Goal: Transaction & Acquisition: Purchase product/service

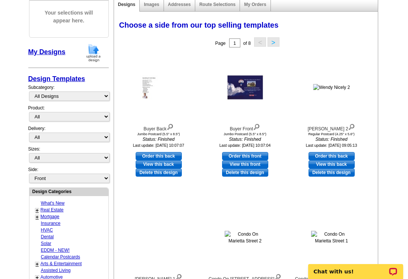
scroll to position [93, 0]
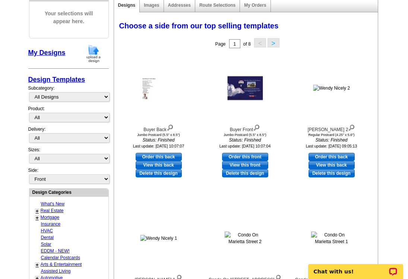
click at [257, 127] on img at bounding box center [256, 127] width 7 height 8
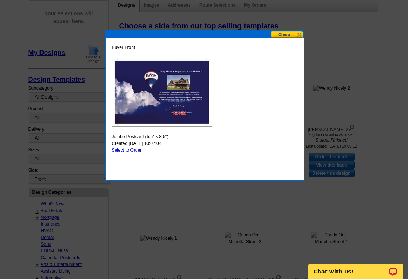
click at [285, 33] on button at bounding box center [287, 34] width 33 height 7
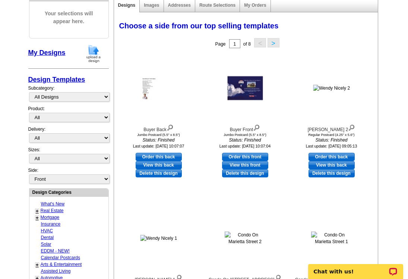
click at [153, 5] on link "Images" at bounding box center [151, 5] width 15 height 5
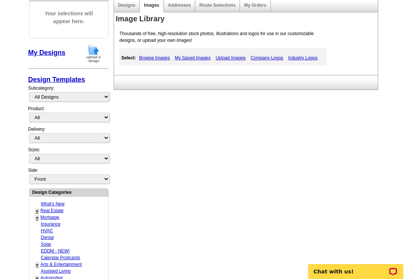
click at [195, 56] on link "My Saved Images" at bounding box center [193, 57] width 40 height 9
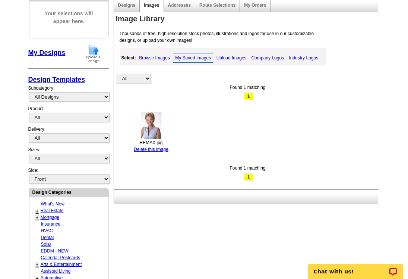
click at [239, 55] on link "Upload Images" at bounding box center [232, 57] width 34 height 9
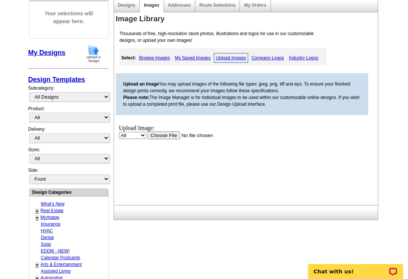
scroll to position [0, 0]
click at [178, 5] on link "Addresses" at bounding box center [179, 5] width 23 height 5
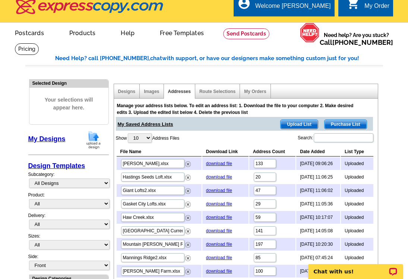
scroll to position [8, 0]
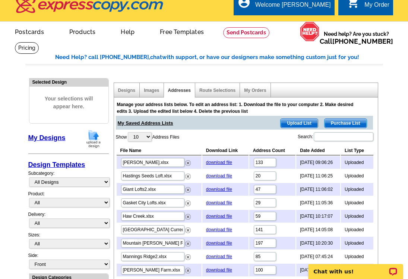
click at [128, 90] on link "Designs" at bounding box center [127, 90] width 18 height 5
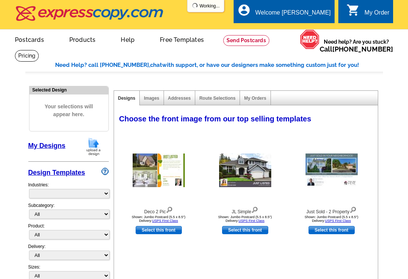
select select "785"
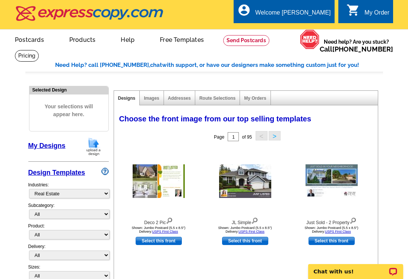
click at [152, 97] on link "Images" at bounding box center [151, 97] width 15 height 5
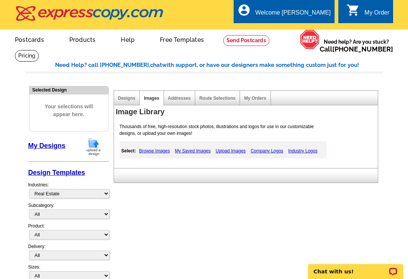
click at [196, 150] on link "My Saved Images" at bounding box center [193, 150] width 40 height 9
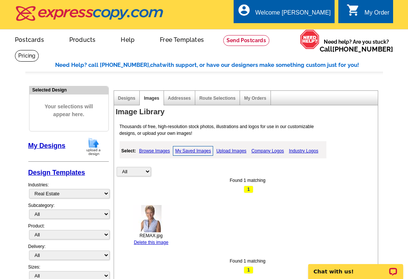
click at [157, 149] on link "Browse Images" at bounding box center [154, 150] width 35 height 9
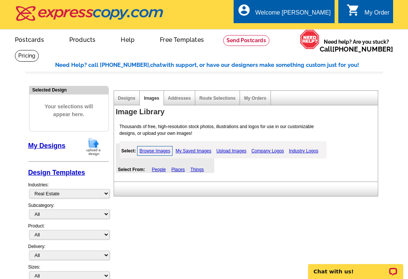
click at [126, 95] on div "Designs" at bounding box center [127, 98] width 26 height 15
click at [126, 96] on div "Designs" at bounding box center [127, 98] width 26 height 15
click at [256, 98] on link "My Orders" at bounding box center [255, 97] width 22 height 5
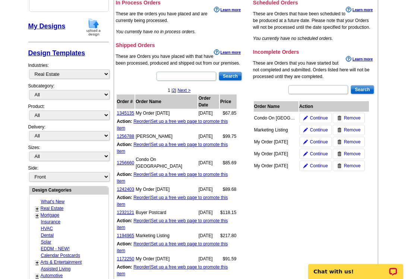
scroll to position [120, 0]
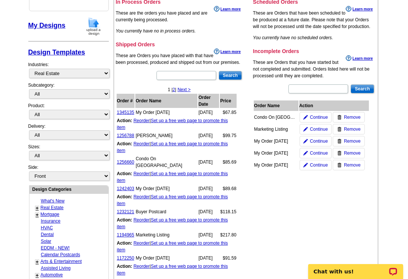
click at [320, 128] on span "Continue" at bounding box center [319, 129] width 18 height 7
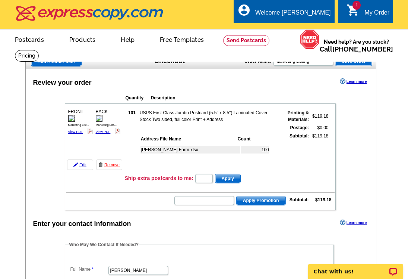
click at [74, 131] on link "View PDF" at bounding box center [75, 132] width 15 height 4
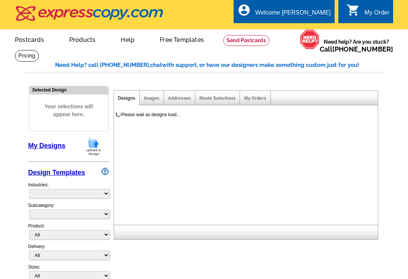
select select
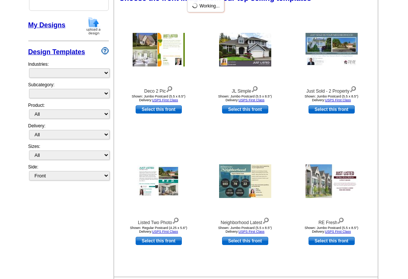
scroll to position [120, 0]
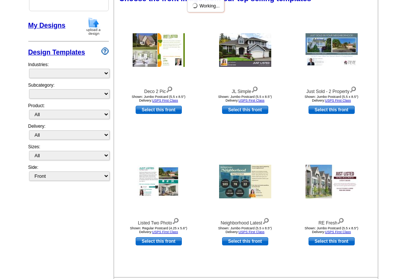
select select "785"
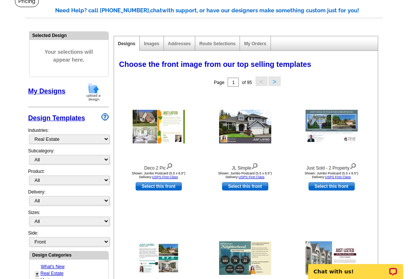
scroll to position [0, 0]
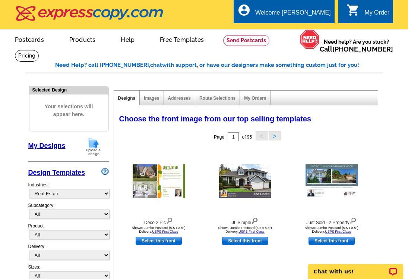
click at [376, 10] on div "My Order" at bounding box center [377, 14] width 25 height 10
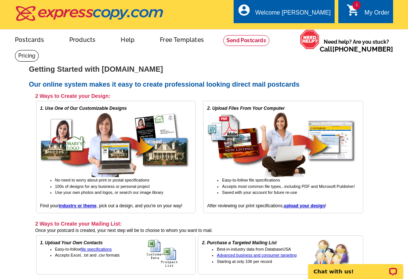
click at [353, 8] on icon "shopping_cart" at bounding box center [353, 9] width 13 height 13
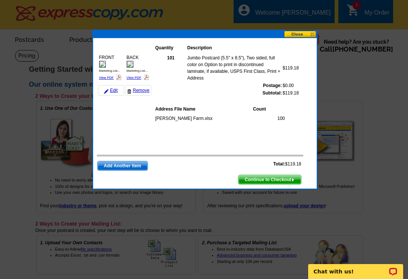
click at [303, 33] on button at bounding box center [300, 34] width 33 height 7
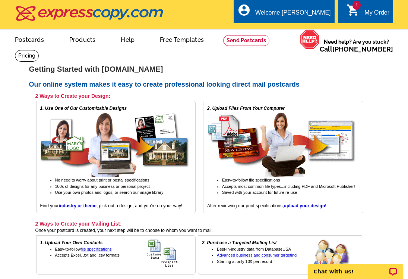
click at [304, 33] on link "My Account" at bounding box center [314, 36] width 29 height 6
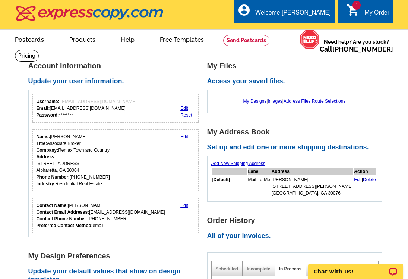
click at [251, 100] on link "My Designs" at bounding box center [256, 100] width 24 height 5
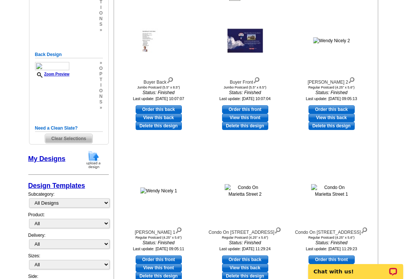
scroll to position [147, 0]
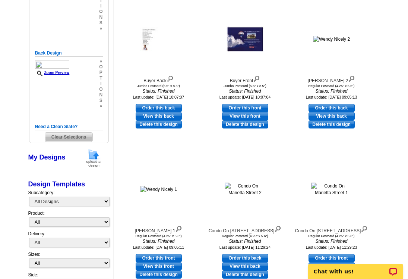
click at [249, 107] on link "Order this front" at bounding box center [245, 108] width 46 height 8
select select "2"
select select "back"
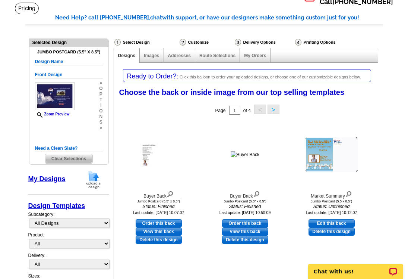
scroll to position [43, 0]
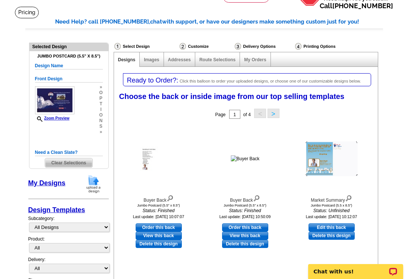
click at [139, 44] on div "Select Design" at bounding box center [146, 47] width 65 height 9
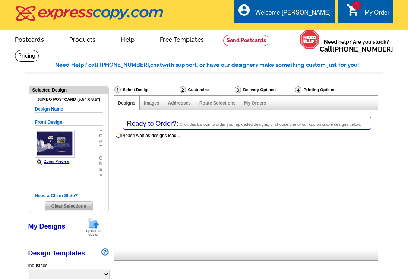
select select "1"
select select "2"
select select "back"
select select "785"
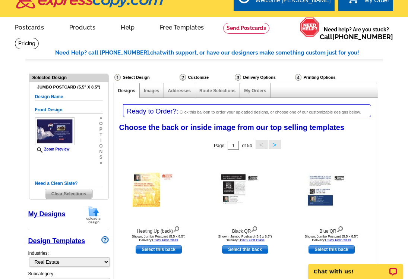
scroll to position [12, 0]
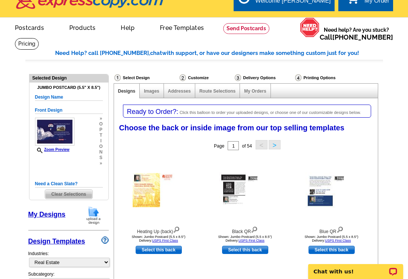
click at [54, 128] on img at bounding box center [55, 132] width 40 height 28
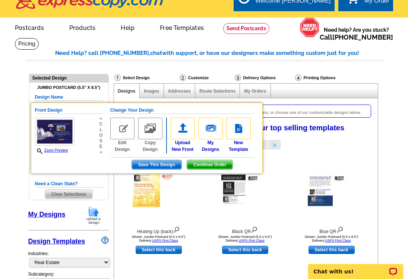
click at [121, 132] on img at bounding box center [122, 129] width 24 height 22
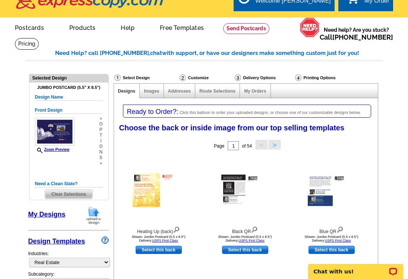
click at [65, 136] on img at bounding box center [55, 132] width 40 height 28
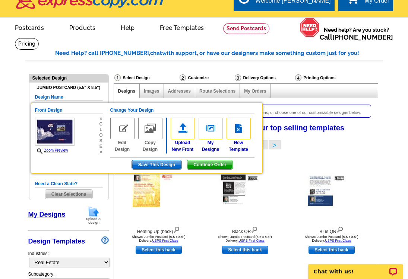
click at [123, 108] on h5 "Change Your Design" at bounding box center [182, 110] width 144 height 7
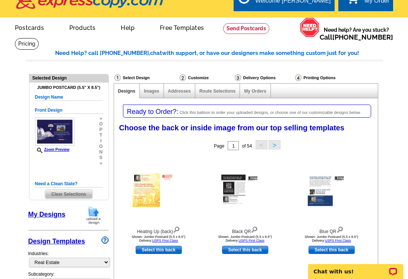
click at [62, 129] on img at bounding box center [55, 132] width 40 height 28
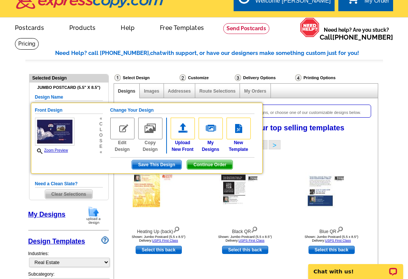
click at [182, 145] on link "Upload New Front" at bounding box center [183, 135] width 24 height 35
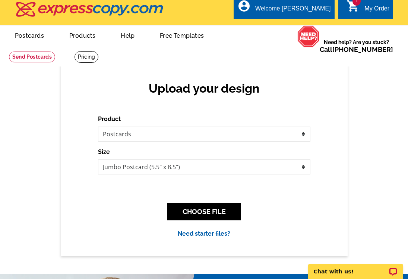
scroll to position [6, 0]
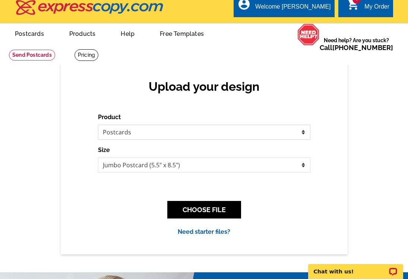
click at [304, 135] on select "Please select the type of file... Postcards Business Cards Letters and flyers G…" at bounding box center [204, 132] width 213 height 15
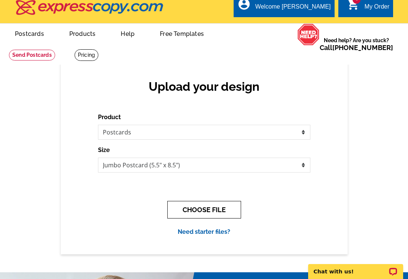
click at [221, 209] on button "CHOOSE FILE" at bounding box center [204, 210] width 74 height 18
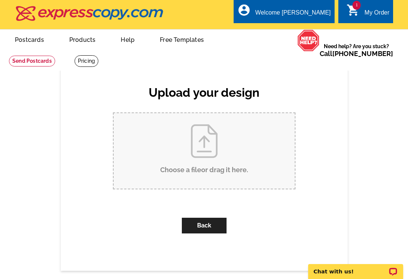
scroll to position [0, 0]
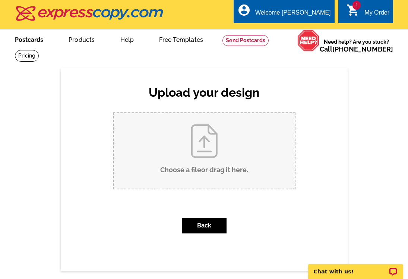
click at [37, 39] on link "Postcards" at bounding box center [29, 39] width 52 height 18
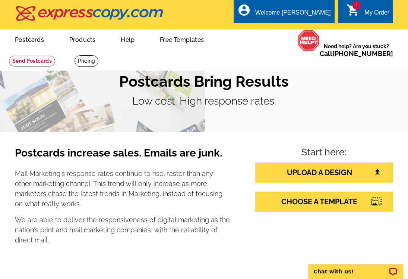
click at [305, 33] on link "My Account" at bounding box center [314, 36] width 29 height 6
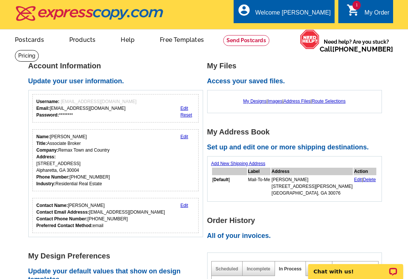
click at [253, 100] on link "My Designs" at bounding box center [256, 100] width 24 height 5
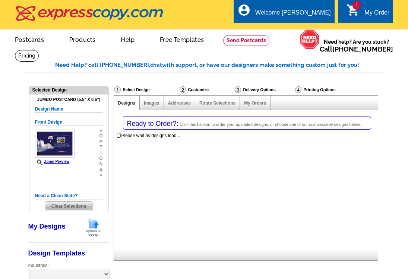
select select "1"
select select "2"
select select "back"
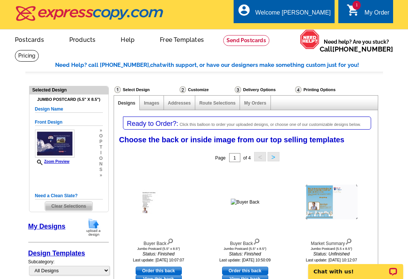
click at [57, 160] on div "Zoom Preview" at bounding box center [55, 146] width 40 height 35
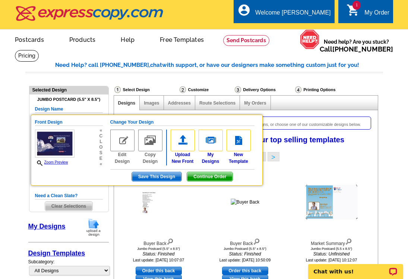
click at [57, 160] on div "Zoom Preview" at bounding box center [55, 147] width 40 height 36
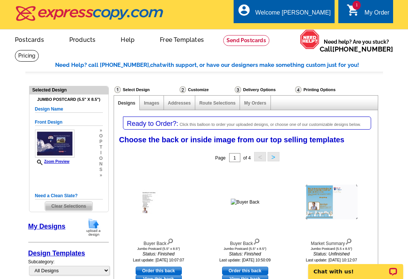
click at [57, 160] on div "Zoom Preview" at bounding box center [55, 146] width 40 height 35
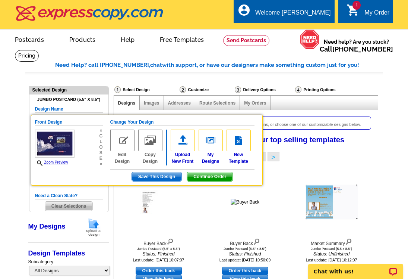
click at [57, 160] on div "Zoom Preview" at bounding box center [55, 147] width 40 height 36
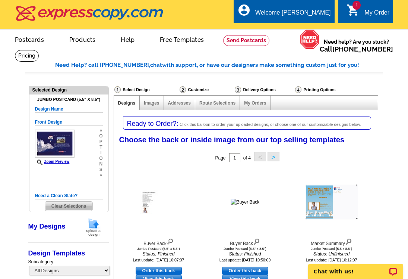
click at [51, 225] on link "My Designs" at bounding box center [46, 225] width 37 height 7
click at [57, 142] on img at bounding box center [55, 143] width 40 height 28
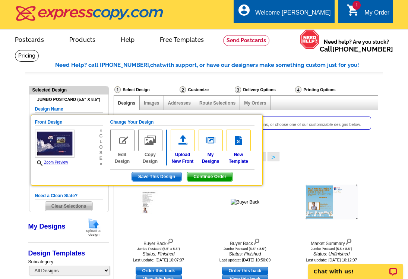
click at [102, 153] on span "s" at bounding box center [100, 153] width 3 height 6
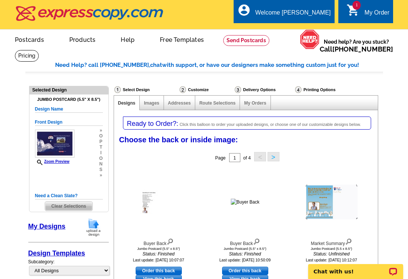
click at [102, 153] on span "i" at bounding box center [100, 153] width 3 height 6
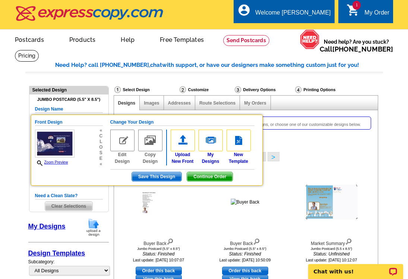
click at [148, 177] on span "Save This Design" at bounding box center [157, 176] width 50 height 9
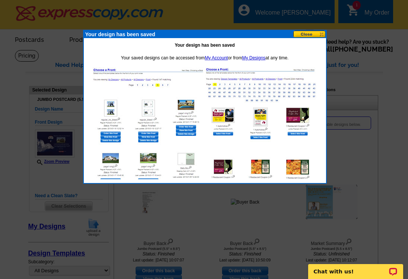
click at [256, 56] on link "My Designs" at bounding box center [254, 57] width 24 height 5
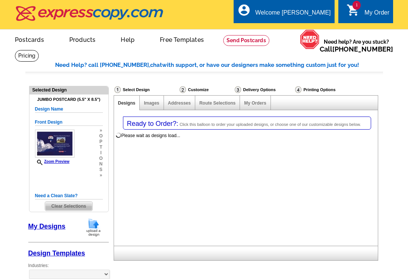
select select "1"
select select "2"
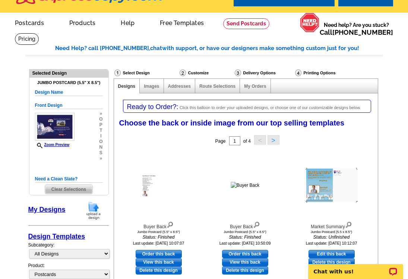
scroll to position [19, 0]
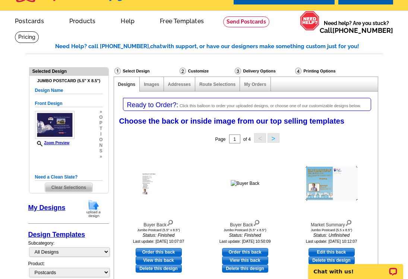
click at [273, 137] on button ">" at bounding box center [274, 137] width 12 height 9
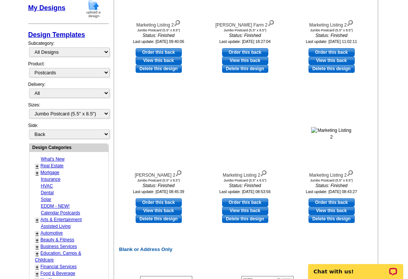
scroll to position [219, 0]
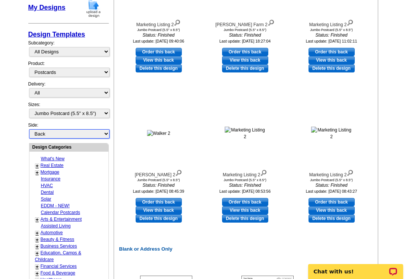
click at [107, 135] on select "Front Back" at bounding box center [69, 133] width 81 height 9
select select "back"
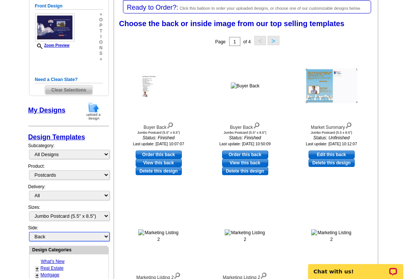
scroll to position [115, 0]
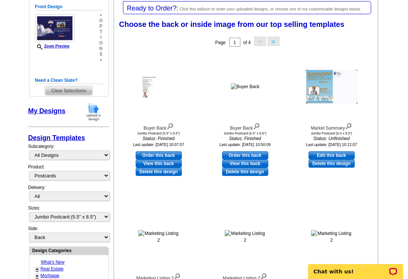
click at [57, 44] on div "Zoom Preview" at bounding box center [55, 31] width 40 height 35
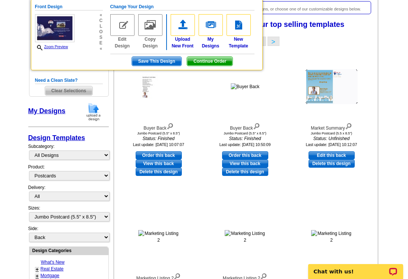
click at [183, 32] on img at bounding box center [183, 25] width 24 height 22
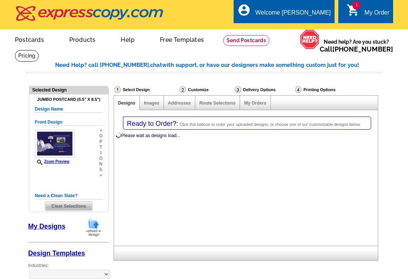
select select "1"
select select "2"
select select "back"
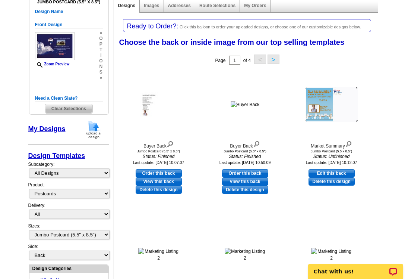
scroll to position [97, 0]
click at [107, 173] on select "All Designs Finished Designs Unfinished Designs" at bounding box center [69, 172] width 81 height 9
select select "finished"
click at [29, 169] on select "All Designs Finished Designs Unfinished Designs" at bounding box center [69, 172] width 81 height 9
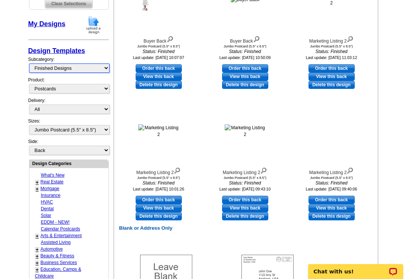
scroll to position [202, 0]
click at [249, 128] on img at bounding box center [245, 130] width 41 height 13
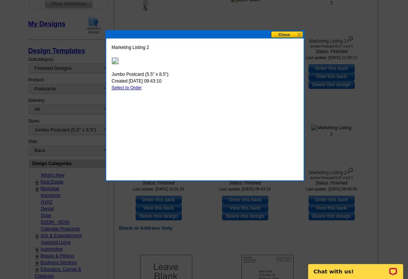
click at [281, 33] on button at bounding box center [287, 34] width 33 height 7
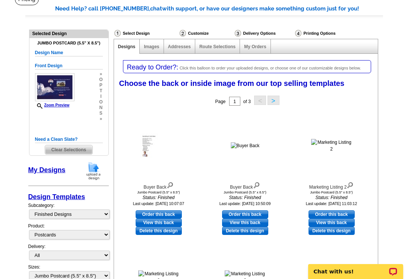
scroll to position [56, 0]
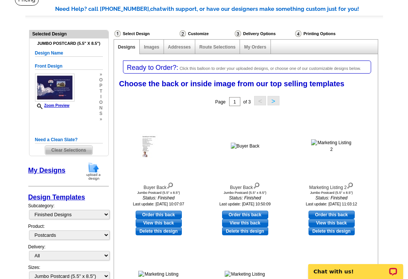
click at [55, 102] on div "Zoom Preview" at bounding box center [55, 90] width 40 height 35
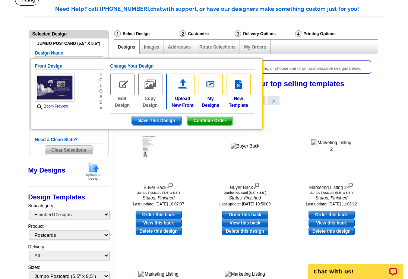
click at [212, 88] on img at bounding box center [211, 84] width 24 height 22
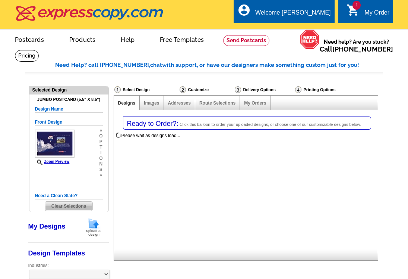
select select "1"
select select "2"
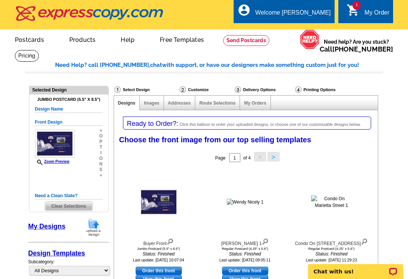
click at [155, 198] on img at bounding box center [158, 202] width 37 height 26
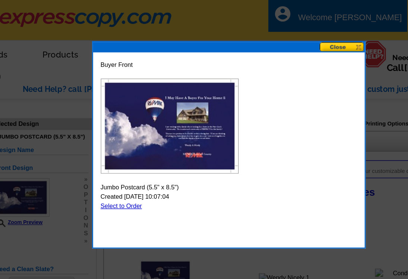
click at [284, 34] on button at bounding box center [287, 34] width 33 height 7
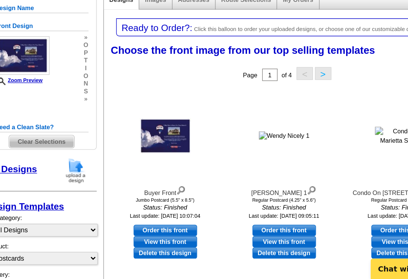
scroll to position [28, 0]
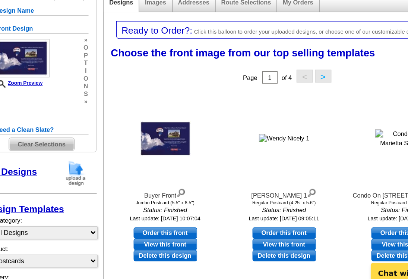
click at [157, 250] on link "View this front" at bounding box center [159, 250] width 46 height 8
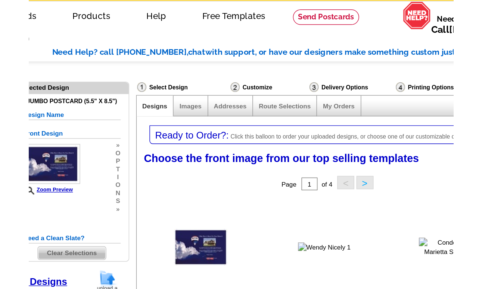
scroll to position [0, 0]
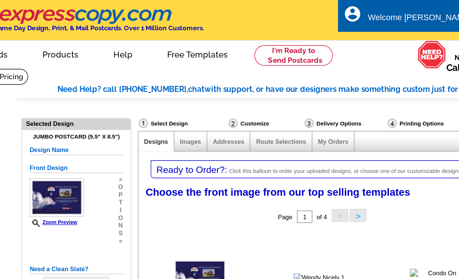
click at [108, 154] on div "Front Design Zoom Preview » o p t i o n s »" at bounding box center [94, 148] width 68 height 59
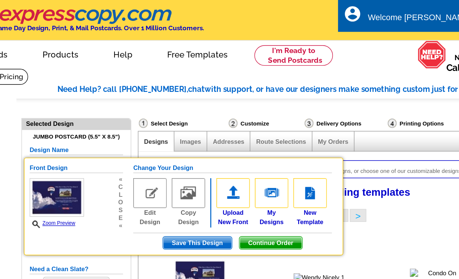
drag, startPoint x: 114, startPoint y: 176, endPoint x: 373, endPoint y: 191, distance: 260.1
click at [339, 169] on div at bounding box center [357, 201] width 82 height 67
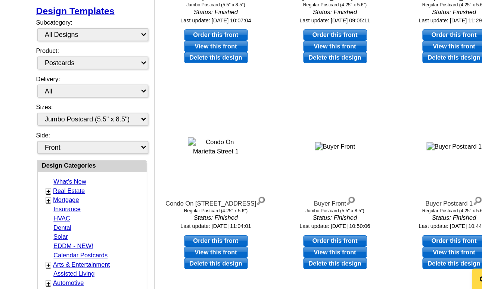
scroll to position [166, 0]
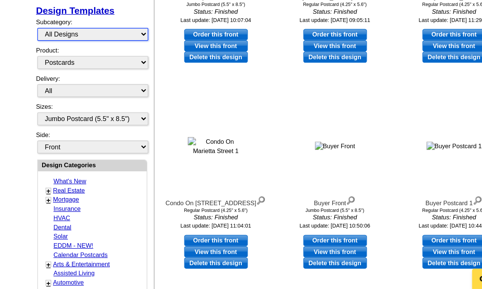
click at [142, 104] on select "All Designs Finished Designs Unfinished Designs" at bounding box center [106, 103] width 81 height 9
click at [139, 106] on select "All Designs Finished Designs Unfinished Designs" at bounding box center [106, 103] width 81 height 9
select select "unfinished"
click at [66, 100] on select "All Designs Finished Designs Unfinished Designs" at bounding box center [106, 103] width 81 height 9
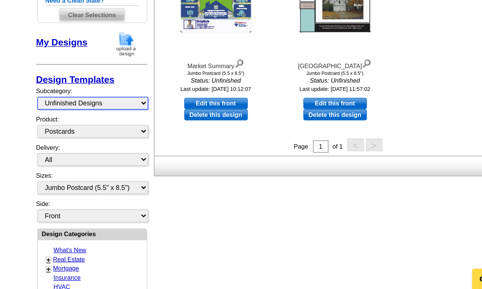
scroll to position [115, 0]
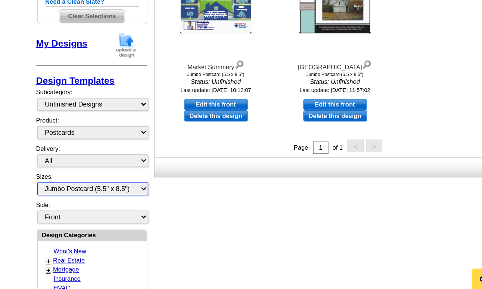
click at [143, 216] on select "All Jumbo Postcard (5.5" x 8.5") Regular Postcard (4.25" x 5.6") Panoramic Post…" at bounding box center [106, 216] width 81 height 9
select select "1"
click at [66, 213] on select "All Jumbo Postcard (5.5" x 8.5") Regular Postcard (4.25" x 5.6") Panoramic Post…" at bounding box center [106, 216] width 81 height 9
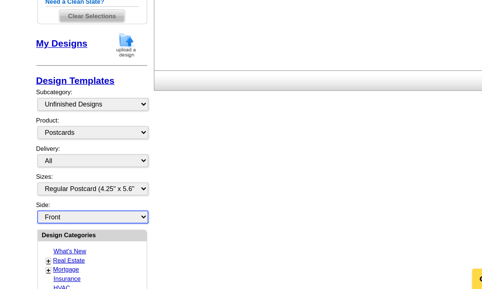
click at [138, 238] on select "Front Back" at bounding box center [106, 236] width 81 height 9
select select "front"
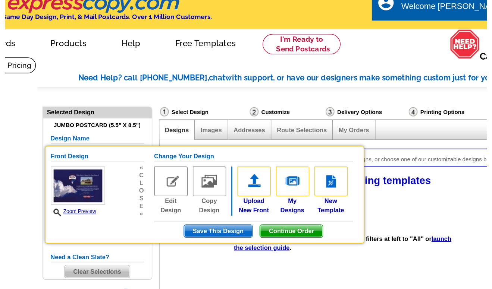
scroll to position [0, 0]
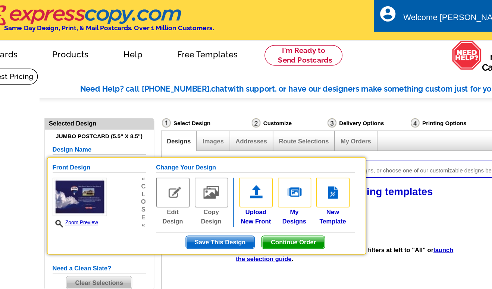
click at [379, 33] on link "My Account" at bounding box center [390, 36] width 29 height 6
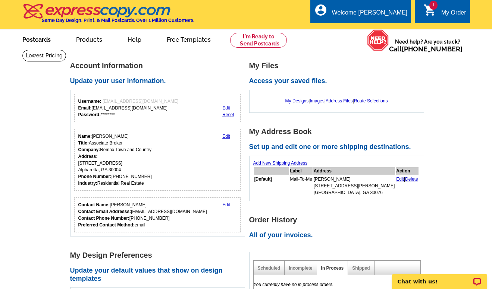
click at [37, 41] on link "Postcards" at bounding box center [36, 39] width 52 height 18
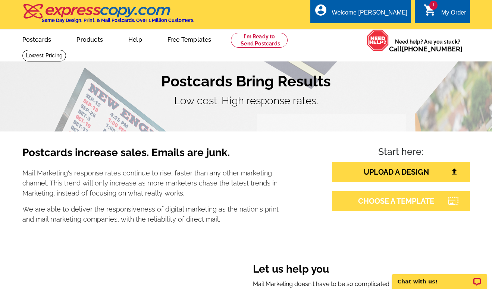
click at [374, 199] on link "CHOOSE A TEMPLATE" at bounding box center [401, 201] width 138 height 20
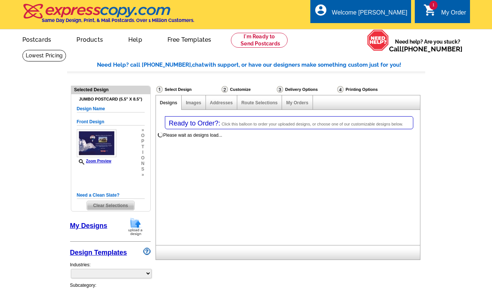
select select "1"
select select "2"
select select "back"
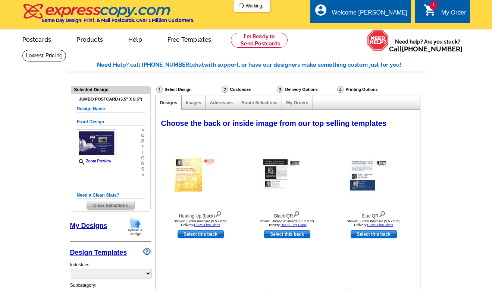
select select "785"
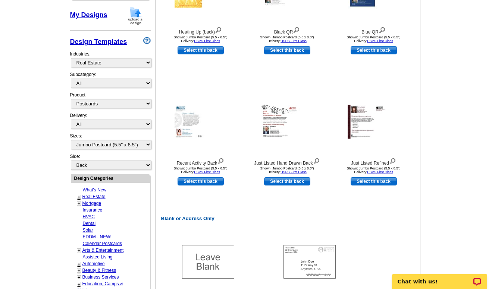
scroll to position [212, 0]
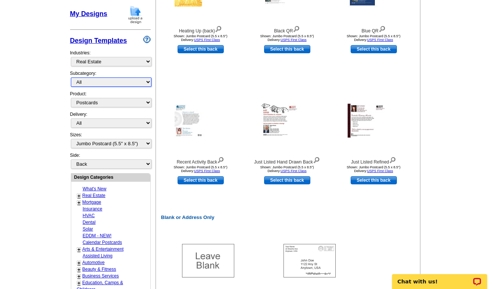
click at [148, 82] on select "All RE/MAX® Referrals Keller Williams® Berkshire Hathaway Home Services Century…" at bounding box center [111, 82] width 81 height 9
click at [71, 78] on select "All RE/MAX® Referrals Keller Williams® Berkshire Hathaway Home Services Century…" at bounding box center [111, 82] width 81 height 9
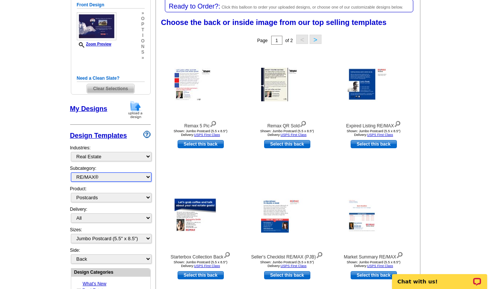
scroll to position [115, 0]
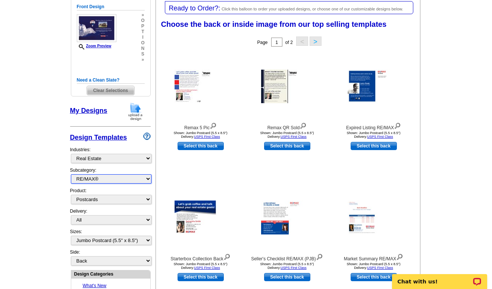
click at [148, 179] on select "All RE/MAX® Referrals Keller Williams® Berkshire Hathaway Home Services Century…" at bounding box center [111, 179] width 81 height 9
select select "1208"
click at [71, 175] on select "All RE/MAX® Referrals Keller Williams® Berkshire Hathaway Home Services Century…" at bounding box center [111, 179] width 81 height 9
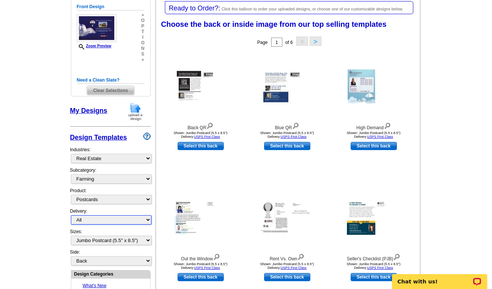
click at [148, 221] on select "All First Class Mail Shipped to Me EDDM Save 66% on Postage" at bounding box center [111, 220] width 81 height 9
click at [71, 216] on select "All First Class Mail Shipped to Me EDDM Save 66% on Postage" at bounding box center [111, 220] width 81 height 9
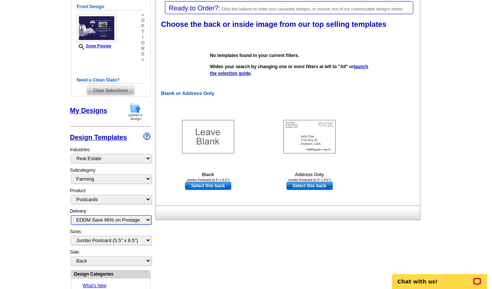
click at [148, 221] on select "All First Class Mail Shipped to Me EDDM Save 66% on Postage" at bounding box center [111, 220] width 81 height 9
select select "1"
click at [71, 216] on select "All First Class Mail Shipped to Me EDDM Save 66% on Postage" at bounding box center [111, 220] width 81 height 9
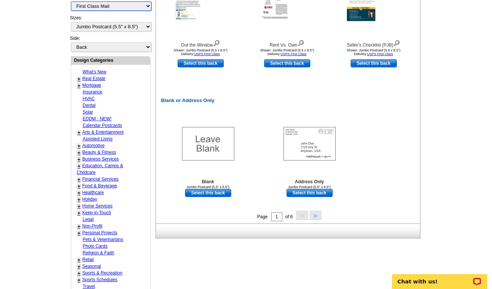
scroll to position [331, 0]
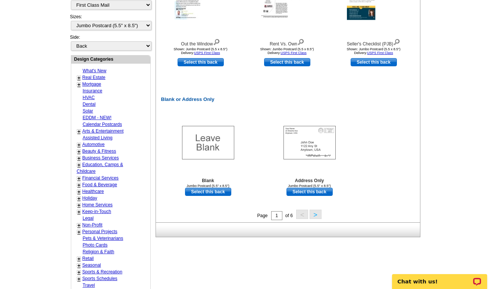
click at [93, 77] on link "Real Estate" at bounding box center [93, 77] width 23 height 5
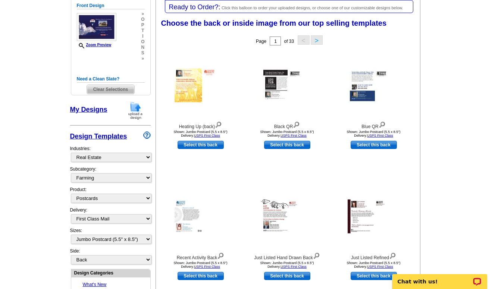
scroll to position [115, 0]
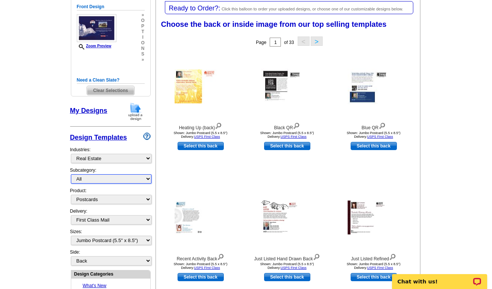
click at [147, 179] on select "All RE/MAX® Referrals Keller Williams® Berkshire Hathaway Home Services Century…" at bounding box center [111, 179] width 81 height 9
select select "807"
click at [71, 175] on select "All RE/MAX® Referrals Keller Williams® Berkshire Hathaway Home Services Century…" at bounding box center [111, 179] width 81 height 9
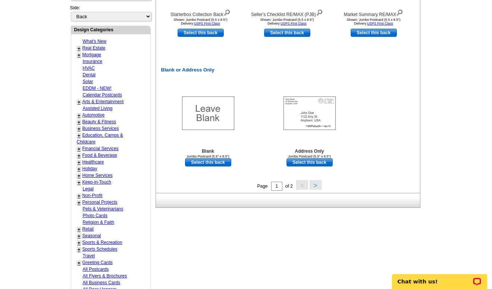
scroll to position [365, 0]
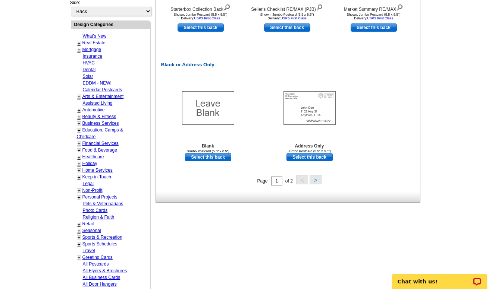
click at [315, 181] on button ">" at bounding box center [316, 179] width 12 height 9
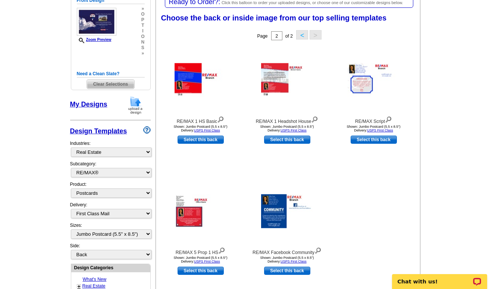
scroll to position [115, 0]
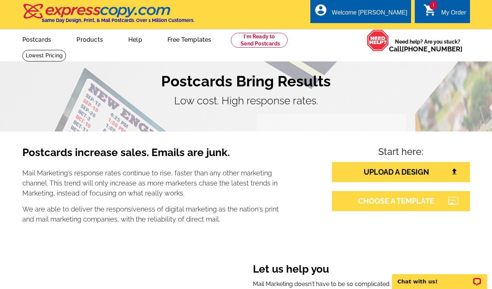
click at [396, 200] on link "CHOOSE A TEMPLATE" at bounding box center [401, 201] width 138 height 20
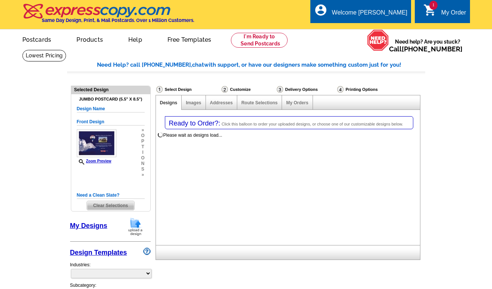
select select "1"
select select "2"
select select "back"
select select "785"
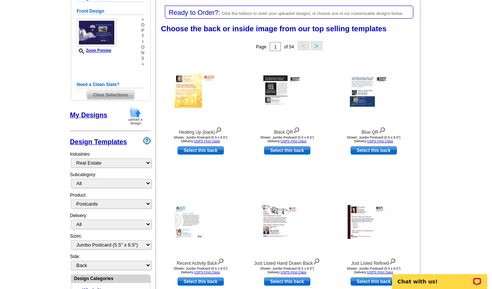
scroll to position [54, 0]
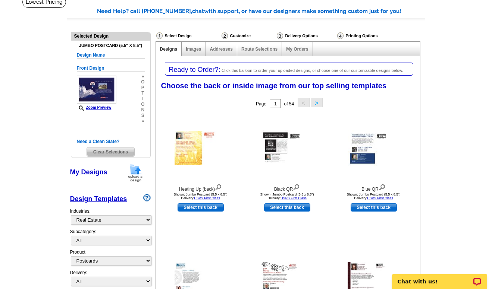
click at [108, 151] on span "Clear Selections" at bounding box center [110, 152] width 47 height 9
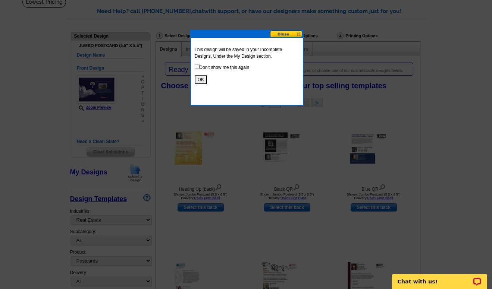
click at [198, 77] on button "OK" at bounding box center [201, 79] width 12 height 9
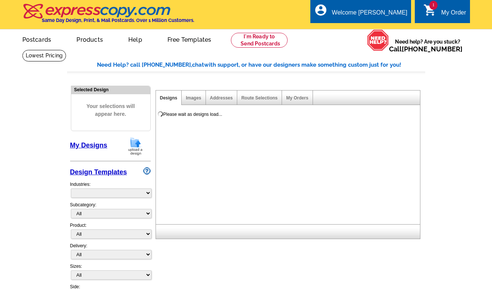
select select "785"
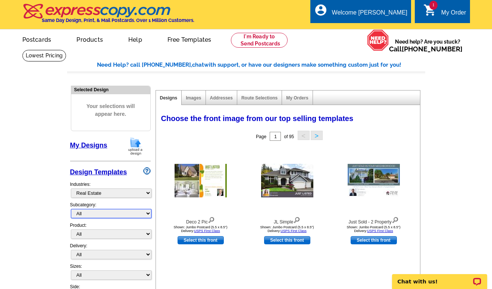
click at [148, 215] on select "All RE/MAX® Referrals Keller Williams® Berkshire Hathaway Home Services Century…" at bounding box center [111, 213] width 81 height 9
select select "807"
click at [71, 210] on select "All RE/MAX® Referrals Keller Williams® Berkshire Hathaway Home Services Century…" at bounding box center [111, 213] width 81 height 9
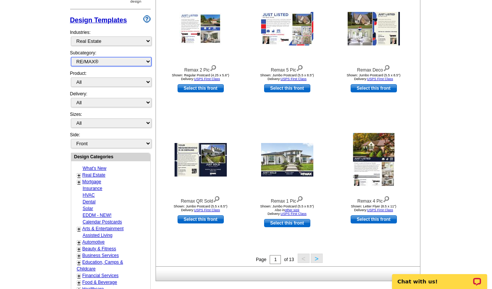
scroll to position [154, 0]
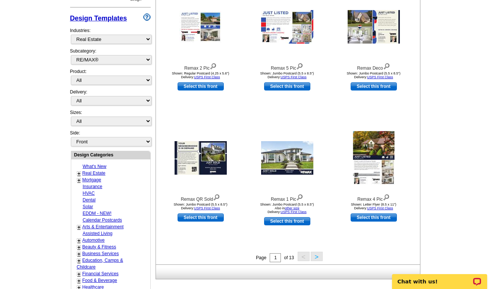
click at [314, 257] on button ">" at bounding box center [317, 256] width 12 height 9
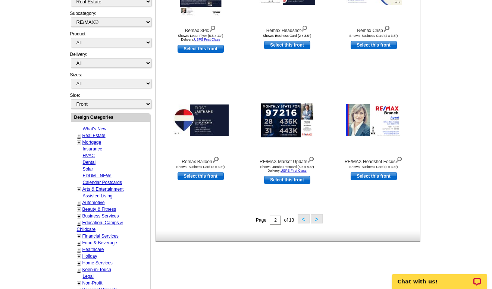
scroll to position [193, 0]
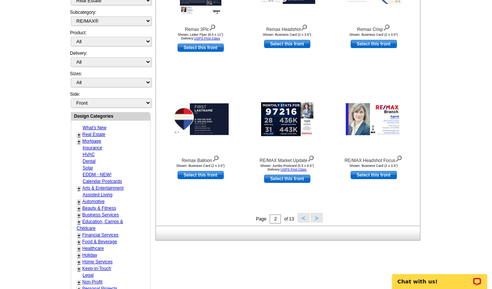
click at [317, 219] on button ">" at bounding box center [317, 217] width 12 height 9
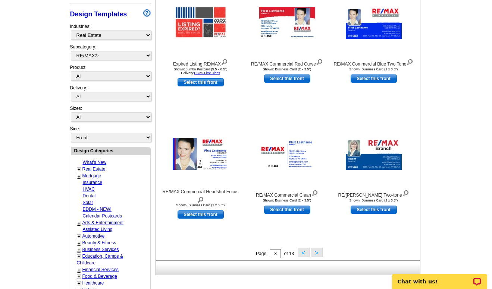
scroll to position [168, 0]
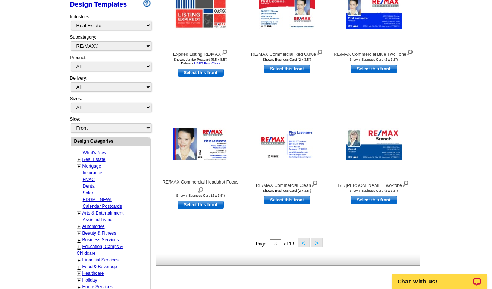
click at [317, 245] on button ">" at bounding box center [317, 242] width 12 height 9
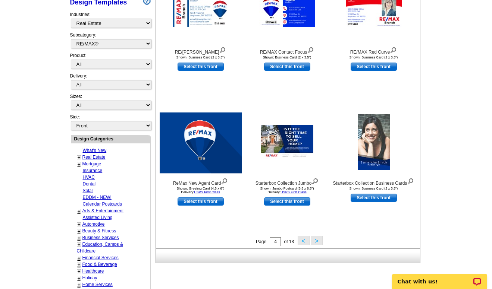
scroll to position [174, 0]
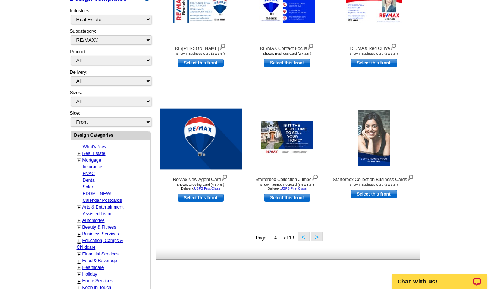
click at [314, 238] on button ">" at bounding box center [317, 236] width 12 height 9
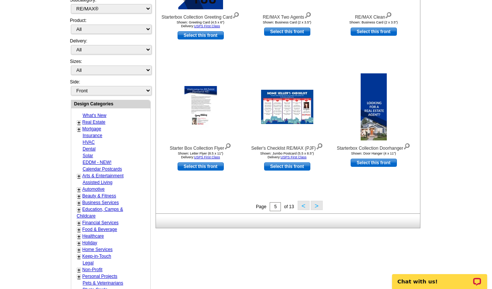
scroll to position [210, 0]
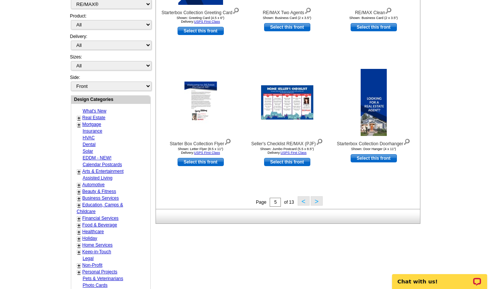
click at [316, 202] on button ">" at bounding box center [317, 201] width 12 height 9
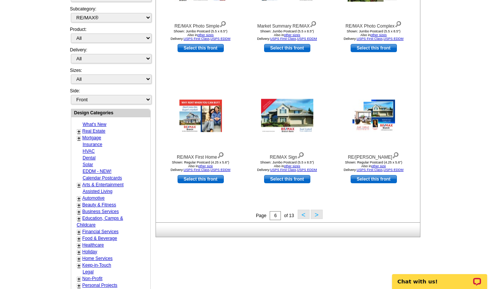
scroll to position [200, 0]
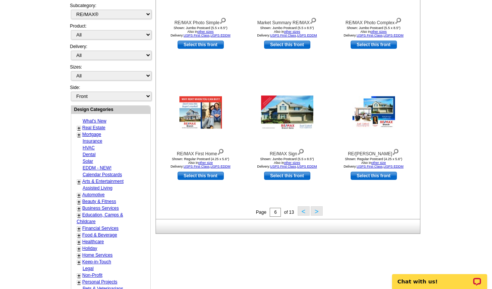
click at [314, 214] on button ">" at bounding box center [317, 211] width 12 height 9
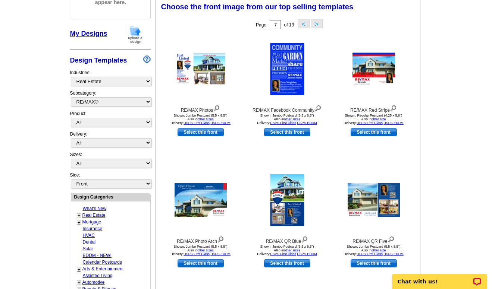
scroll to position [110, 0]
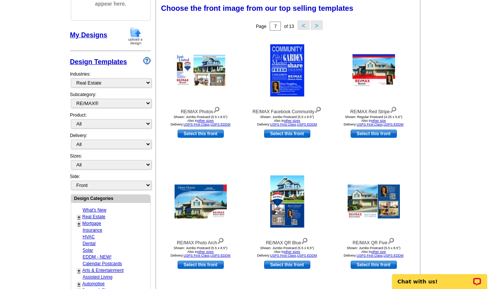
drag, startPoint x: 491, startPoint y: 107, endPoint x: 492, endPoint y: 141, distance: 34.3
click at [492, 141] on main "Need Help? call 800-260-5887, chat with support, or have our designers make som…" at bounding box center [246, 216] width 492 height 555
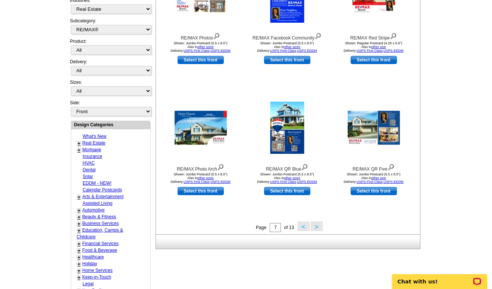
scroll to position [188, 0]
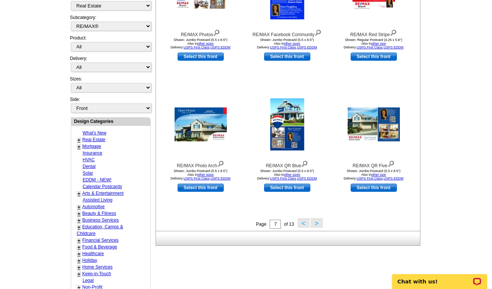
click at [316, 224] on button ">" at bounding box center [317, 223] width 12 height 9
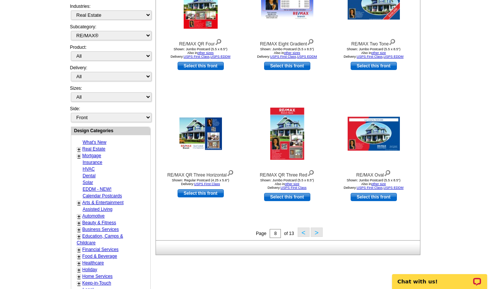
scroll to position [197, 0]
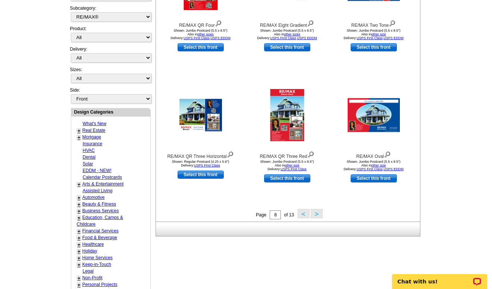
click at [314, 216] on button ">" at bounding box center [317, 213] width 12 height 9
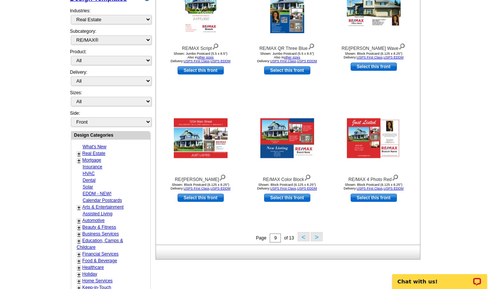
scroll to position [178, 0]
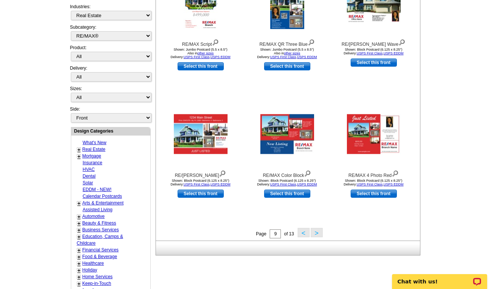
click at [317, 234] on button ">" at bounding box center [317, 232] width 12 height 9
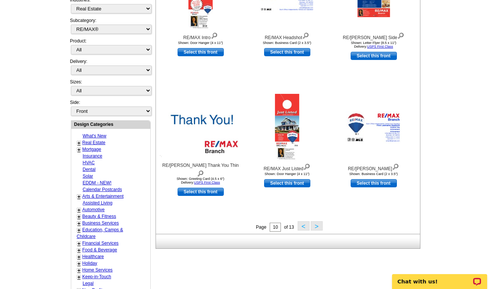
scroll to position [185, 0]
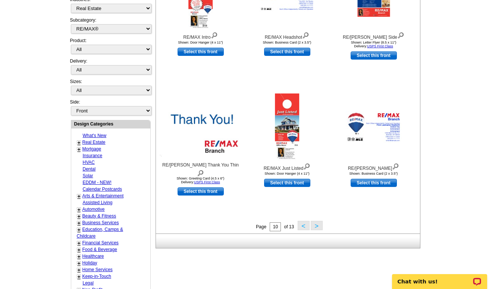
click at [314, 229] on button ">" at bounding box center [317, 225] width 12 height 9
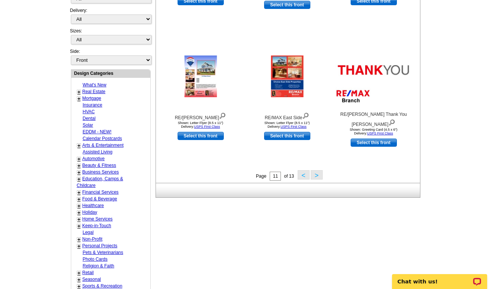
scroll to position [238, 0]
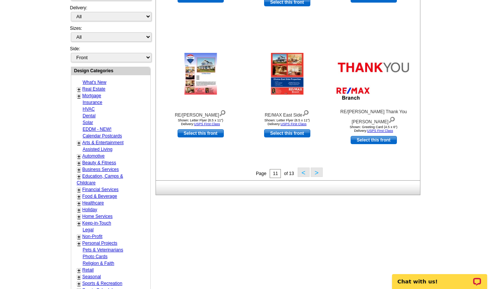
click at [314, 176] on button ">" at bounding box center [317, 172] width 12 height 9
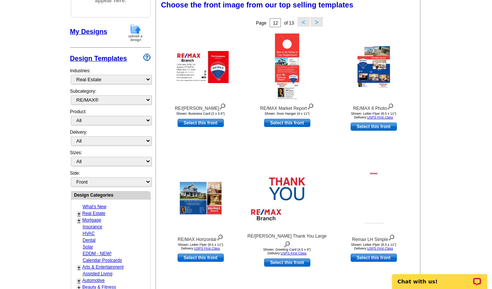
scroll to position [110, 0]
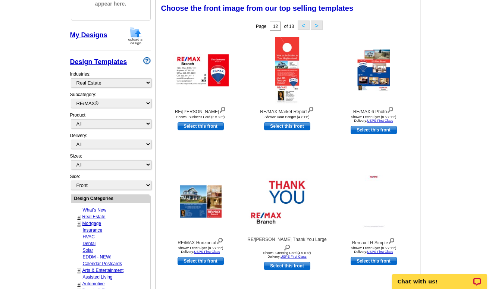
drag, startPoint x: 491, startPoint y: 108, endPoint x: 488, endPoint y: 143, distance: 35.2
click at [488, 143] on main "Need Help? call 800-260-5887, chat with support, or have our designers make som…" at bounding box center [246, 216] width 492 height 555
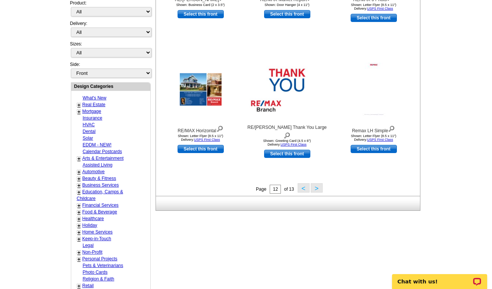
scroll to position [224, 0]
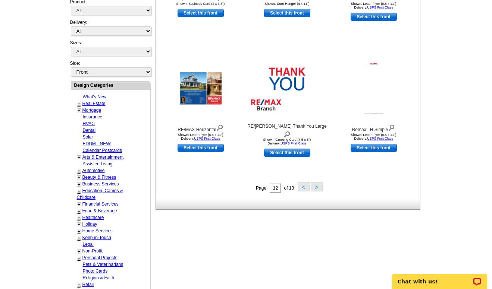
click at [314, 186] on button ">" at bounding box center [317, 186] width 12 height 9
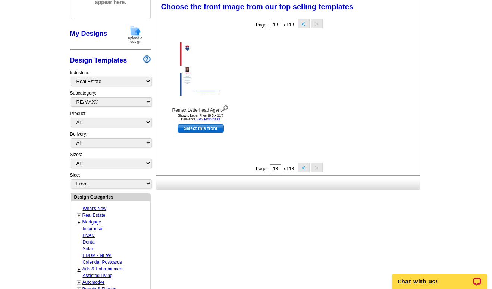
scroll to position [110, 0]
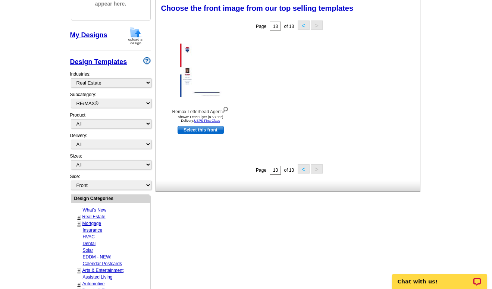
click at [300, 170] on button "<" at bounding box center [304, 169] width 12 height 9
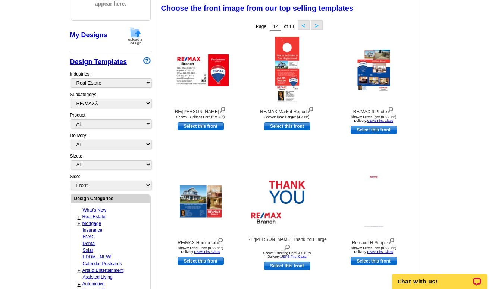
click at [304, 25] on button "<" at bounding box center [304, 25] width 12 height 9
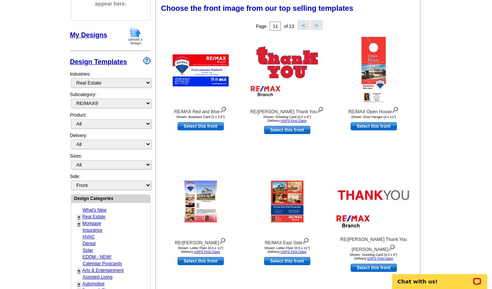
click at [304, 25] on button "<" at bounding box center [304, 25] width 12 height 9
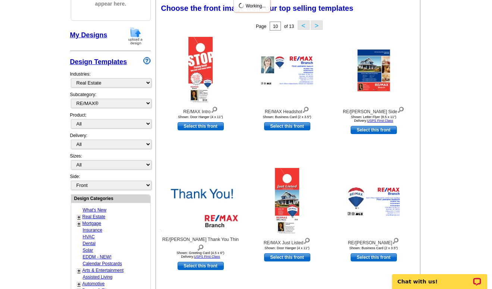
click at [304, 25] on button "<" at bounding box center [304, 25] width 12 height 9
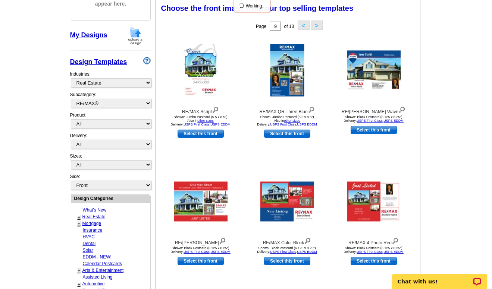
click at [304, 25] on button "<" at bounding box center [304, 25] width 12 height 9
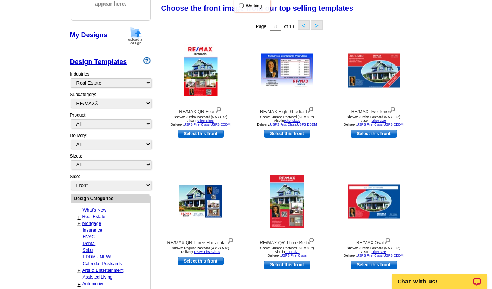
click at [304, 25] on button "<" at bounding box center [304, 25] width 12 height 9
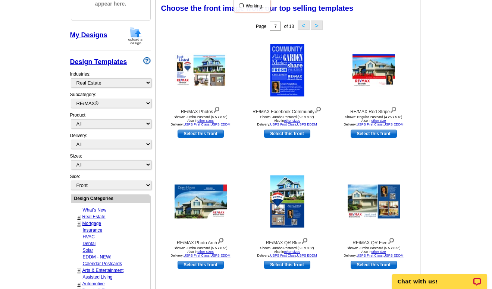
click at [304, 25] on button "<" at bounding box center [304, 25] width 12 height 9
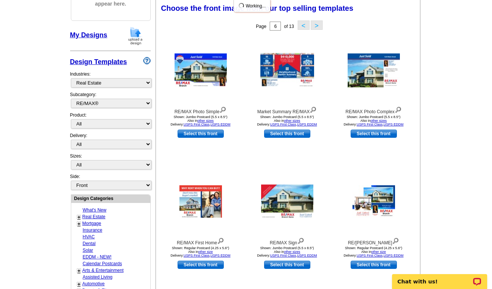
click at [303, 26] on button "<" at bounding box center [304, 25] width 12 height 9
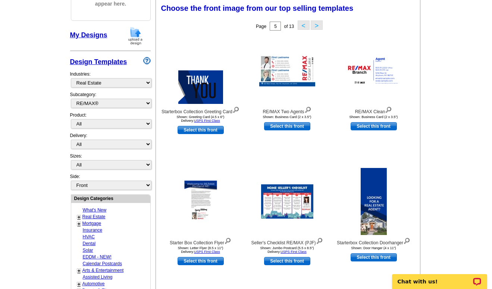
click at [303, 26] on button "<" at bounding box center [304, 25] width 12 height 9
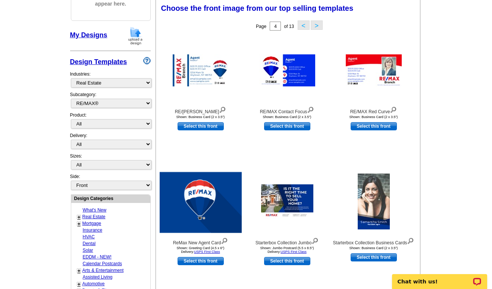
click at [288, 262] on link "Select this front" at bounding box center [287, 261] width 46 height 8
select select "2"
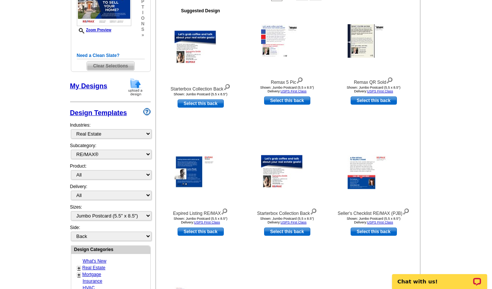
scroll to position [141, 0]
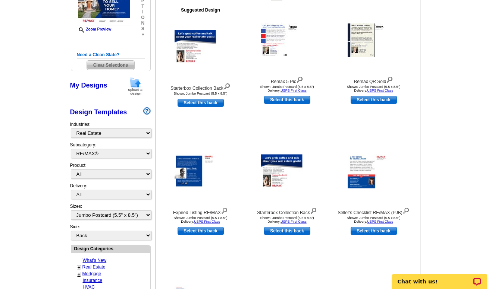
click at [195, 102] on link "Select this back" at bounding box center [201, 103] width 46 height 8
select select "front"
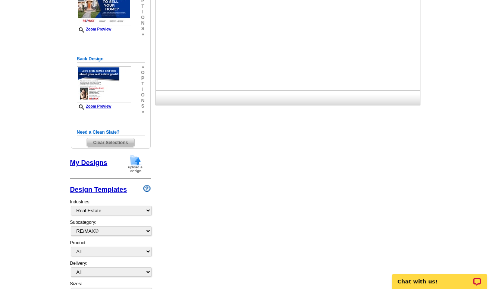
scroll to position [0, 0]
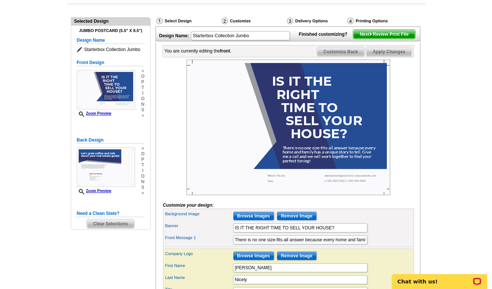
scroll to position [68, 0]
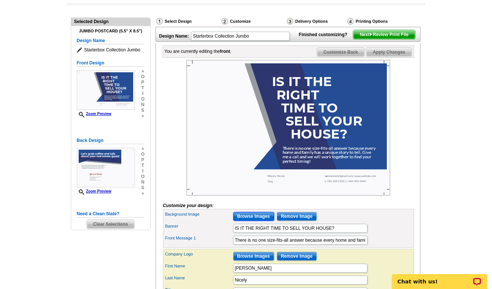
click at [254, 221] on input "Browse Images" at bounding box center [253, 216] width 41 height 9
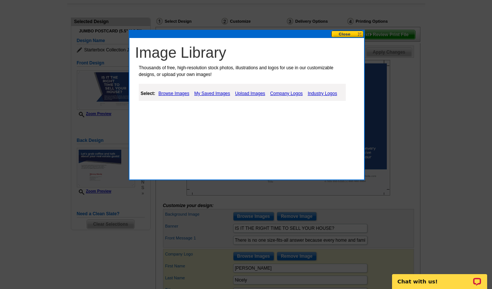
click at [172, 91] on link "Browse Images" at bounding box center [174, 93] width 35 height 9
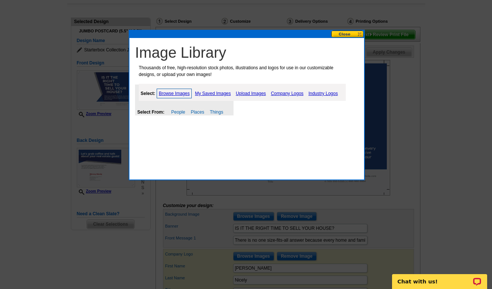
click at [284, 91] on link "Company Logos" at bounding box center [287, 93] width 36 height 9
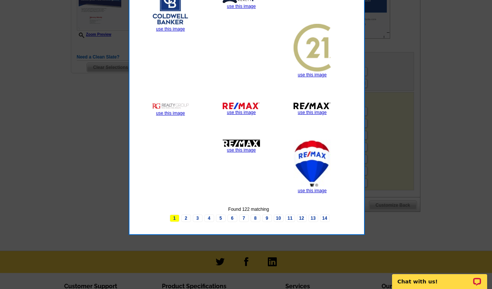
scroll to position [227, 0]
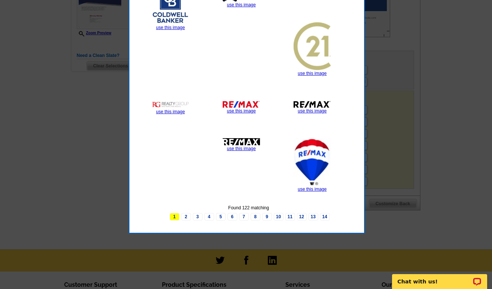
click at [315, 188] on link "use this image" at bounding box center [312, 189] width 29 height 5
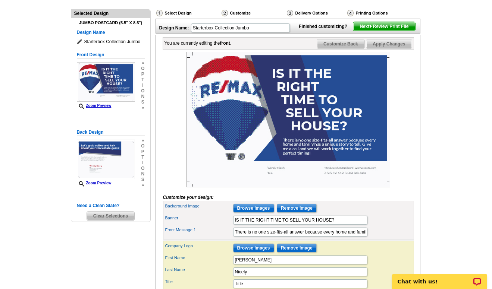
scroll to position [81, 0]
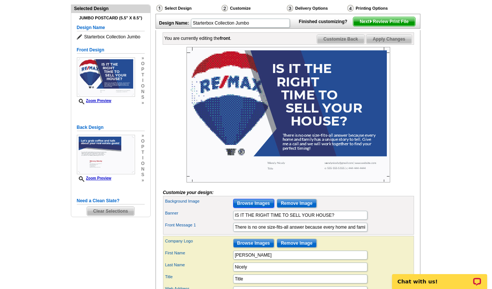
click at [254, 208] on input "Browse Images" at bounding box center [253, 203] width 41 height 9
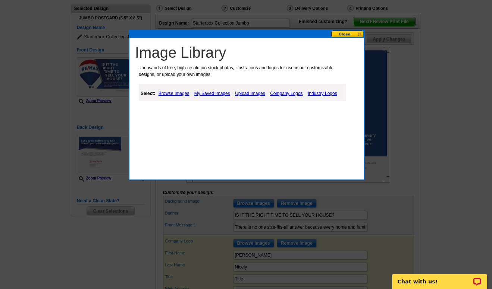
click at [288, 93] on link "Company Logos" at bounding box center [286, 93] width 36 height 9
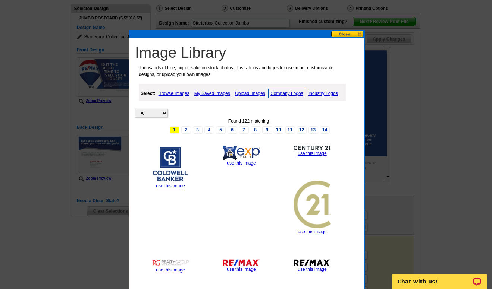
drag, startPoint x: 492, startPoint y: 134, endPoint x: 491, endPoint y: 150, distance: 16.0
click at [491, 150] on div at bounding box center [246, 104] width 492 height 371
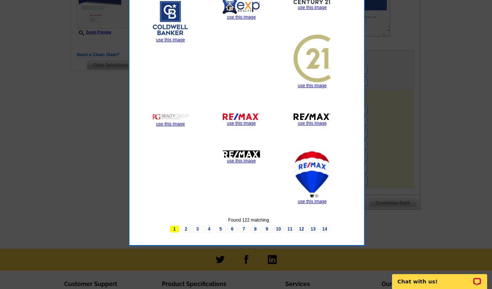
scroll to position [228, 0]
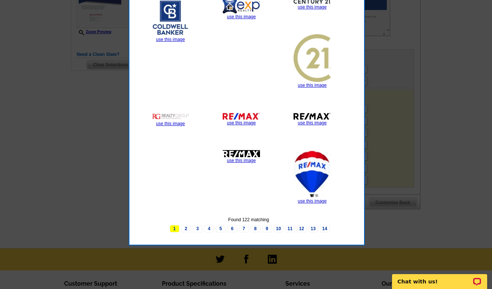
click at [180, 230] on div "Found 122 matching 1 2 3 4 5 6 7 8 9 10 11 12 13 14" at bounding box center [248, 225] width 227 height 16
click at [186, 228] on link "2" at bounding box center [186, 228] width 10 height 7
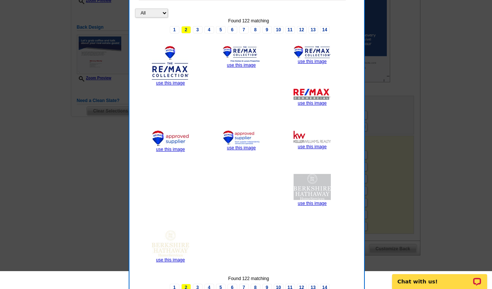
scroll to position [162, 0]
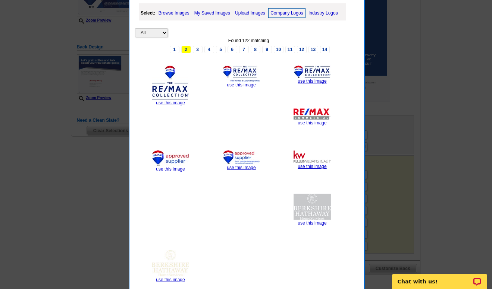
click at [197, 49] on link "3" at bounding box center [198, 49] width 10 height 7
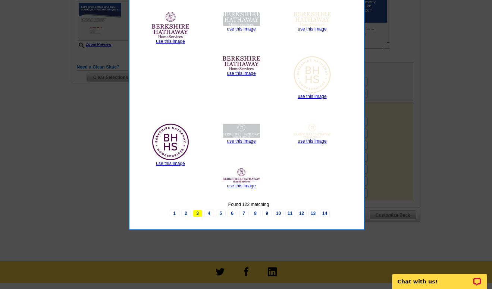
scroll to position [218, 0]
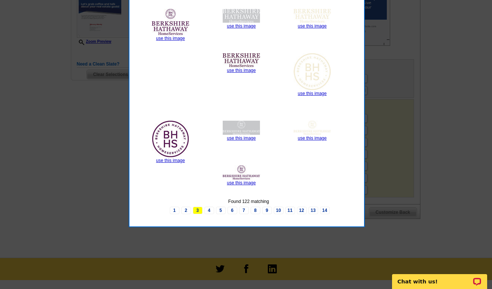
click at [209, 208] on link "4" at bounding box center [209, 210] width 10 height 7
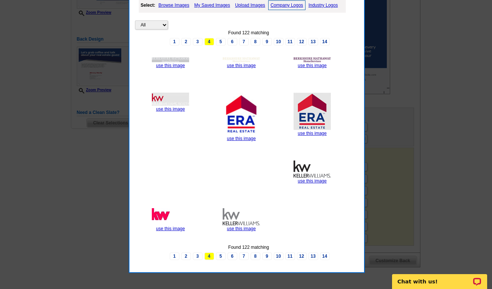
scroll to position [169, 0]
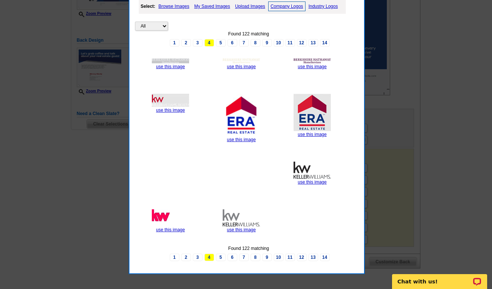
click at [222, 43] on link "5" at bounding box center [221, 42] width 10 height 7
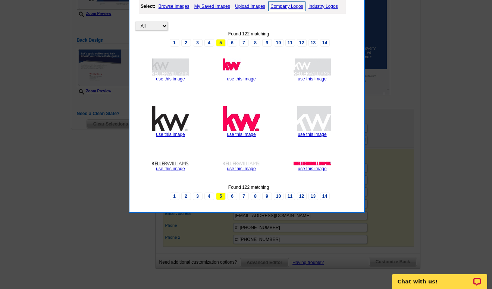
click at [232, 41] on link "6" at bounding box center [233, 42] width 10 height 7
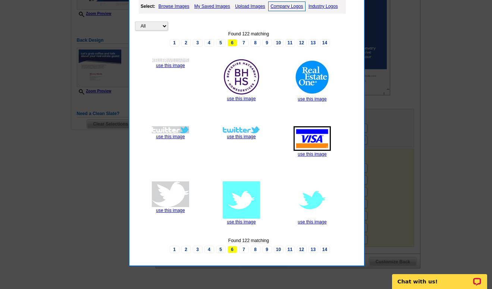
click at [245, 41] on link "7" at bounding box center [244, 42] width 10 height 7
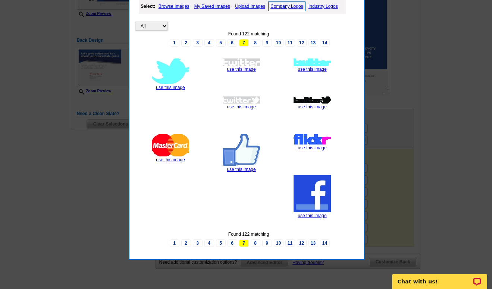
click at [256, 43] on link "8" at bounding box center [256, 42] width 10 height 7
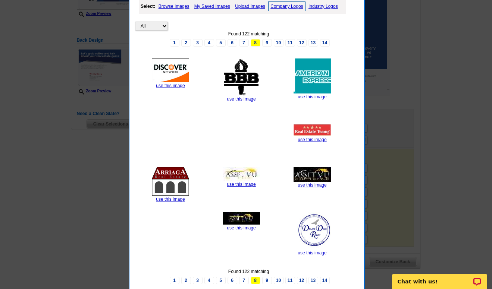
click at [265, 44] on link "9" at bounding box center [267, 42] width 10 height 7
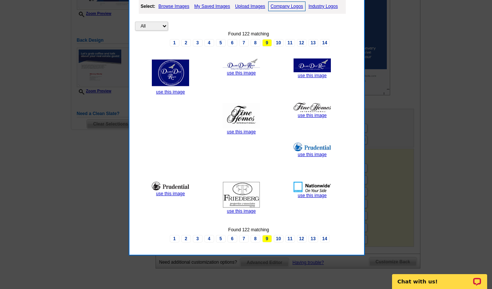
click at [279, 42] on link "10" at bounding box center [279, 42] width 10 height 7
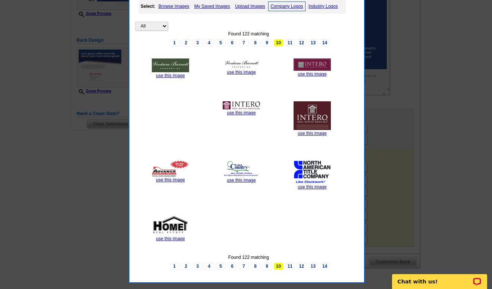
click at [176, 42] on link "1" at bounding box center [175, 42] width 10 height 7
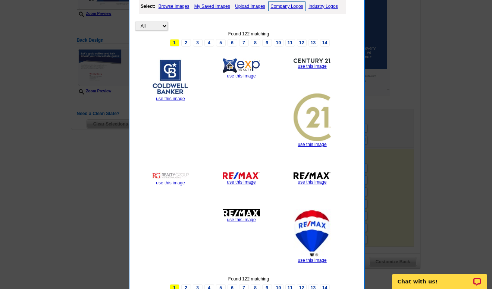
click at [242, 180] on link "use this image" at bounding box center [241, 182] width 29 height 5
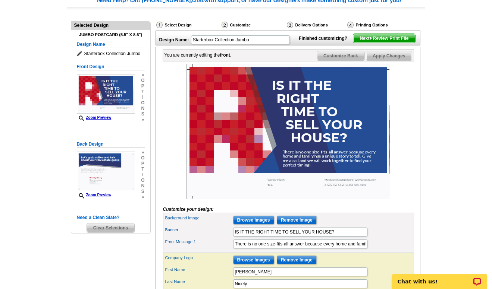
scroll to position [72, 0]
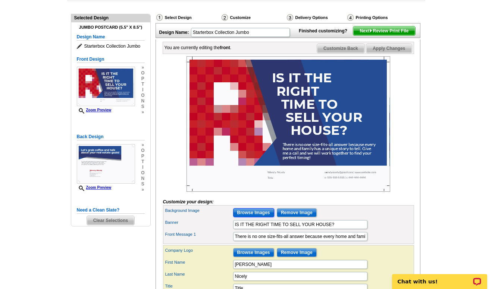
click at [245, 217] on input "Browse Images" at bounding box center [253, 213] width 41 height 9
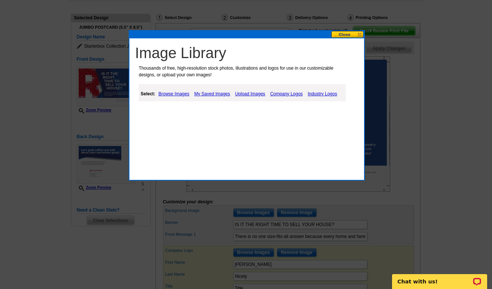
click at [281, 94] on link "Company Logos" at bounding box center [286, 94] width 36 height 9
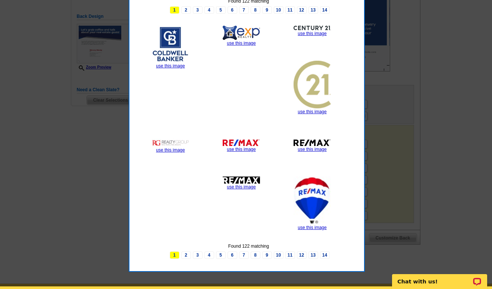
scroll to position [197, 0]
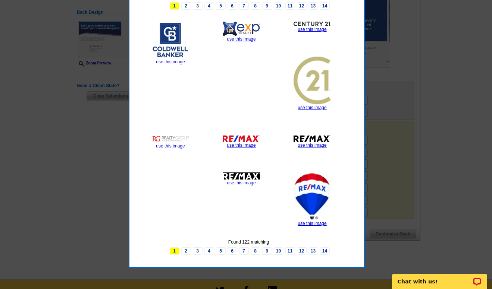
click at [314, 222] on link "use this image" at bounding box center [312, 223] width 29 height 5
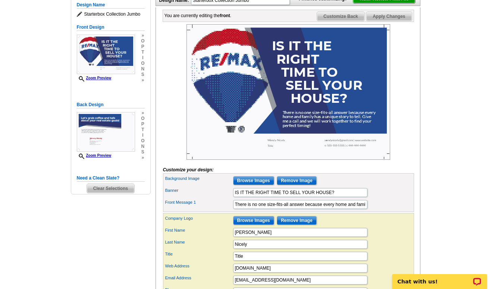
scroll to position [105, 0]
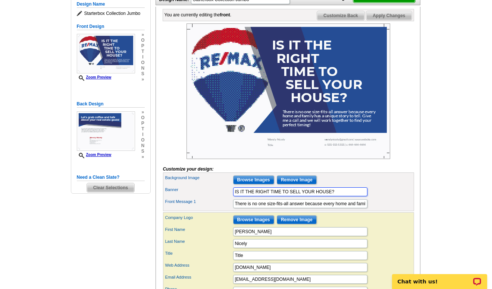
click at [341, 197] on input "IS IT THE RIGHT TIME TO SELL YOUR HOUSE?" at bounding box center [300, 192] width 134 height 9
type input "I"
type input "I MAY HAVE A BUYER FOR YOUR HOUSE"
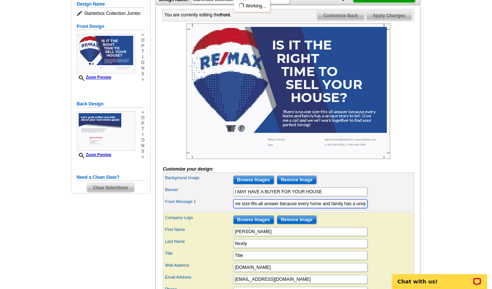
scroll to position [0, 188]
drag, startPoint x: 235, startPoint y: 215, endPoint x: 394, endPoint y: 218, distance: 159.3
click at [394, 210] on div "Front Message 1 There is no one size-fits-all answer because every home and fam…" at bounding box center [289, 204] width 248 height 12
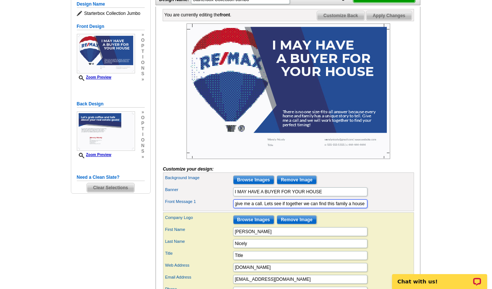
scroll to position [0, 373]
type input "I am working with a family looking for a home in River Oaks. The location and c…"
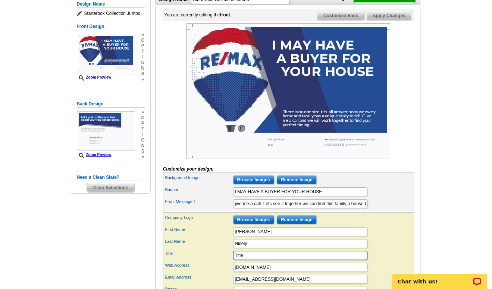
scroll to position [0, 0]
click at [248, 260] on input "Title" at bounding box center [300, 255] width 134 height 9
type input "T"
type input "Associate Broker"
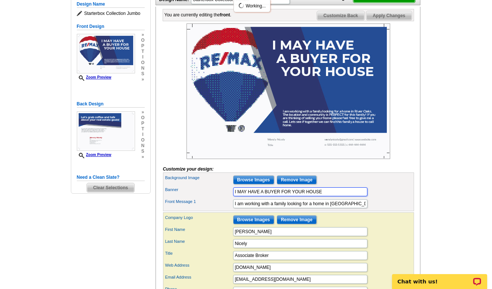
click at [326, 197] on input "I MAY HAVE A BUYER FOR YOUR HOUSE" at bounding box center [300, 192] width 134 height 9
type input "I MAY HAVE A BUYER FOR YOUR HOUSE !!"
click at [346, 209] on input "I am working with a family looking for a home in River Oaks. The location and c…" at bounding box center [300, 204] width 134 height 9
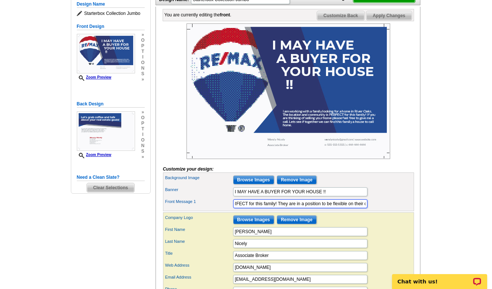
scroll to position [0, 215]
type input "I am working with a family looking for a home in River Oaks. The location and c…"
click at [256, 185] on input "Browse Images" at bounding box center [253, 180] width 41 height 9
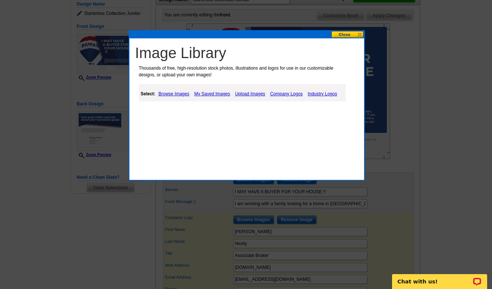
click at [174, 93] on link "Browse Images" at bounding box center [174, 94] width 35 height 9
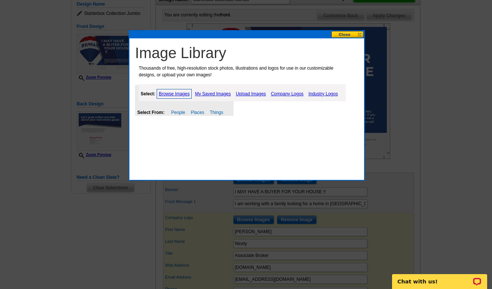
click at [216, 112] on link "Things" at bounding box center [216, 112] width 13 height 5
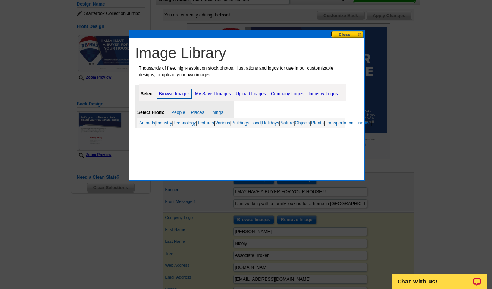
click at [250, 121] on link "Buildings" at bounding box center [240, 122] width 18 height 5
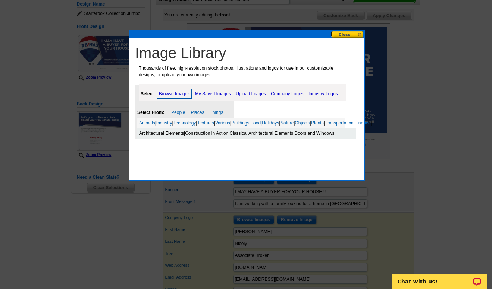
click at [311, 136] on div "Architectural Elements | Construction in Action | Classical Architectural Eleme…" at bounding box center [246, 133] width 219 height 10
click at [169, 136] on link "Architectural Elements" at bounding box center [161, 133] width 45 height 5
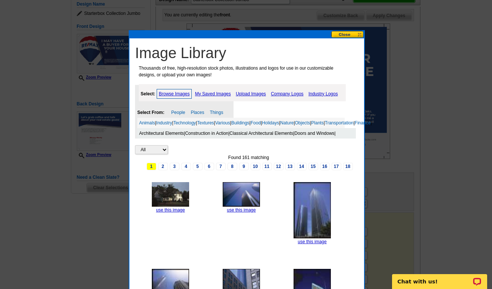
click at [204, 137] on div "Architectural Elements | Construction in Action | Classical Architectural Eleme…" at bounding box center [246, 133] width 219 height 10
click at [165, 154] on select "All Property" at bounding box center [151, 149] width 33 height 9
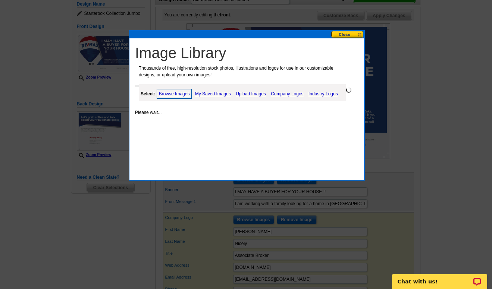
select select "property"
click at [178, 92] on link "Browse Images" at bounding box center [174, 94] width 35 height 10
click at [198, 110] on link "Places" at bounding box center [197, 112] width 13 height 5
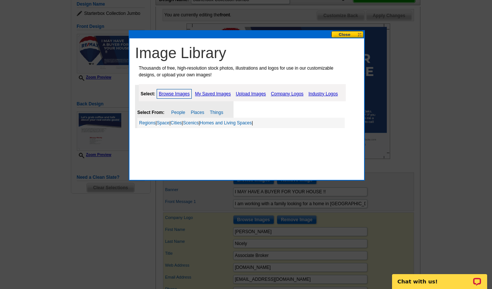
click at [216, 120] on link "Homes and Living Spaces" at bounding box center [226, 122] width 52 height 5
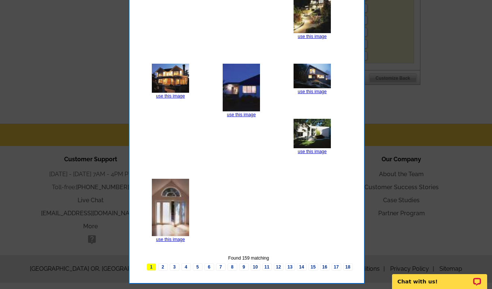
scroll to position [358, 0]
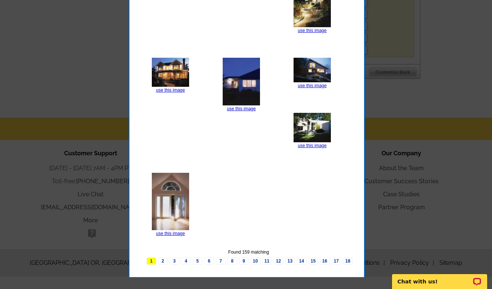
click at [162, 262] on link "2" at bounding box center [163, 261] width 10 height 7
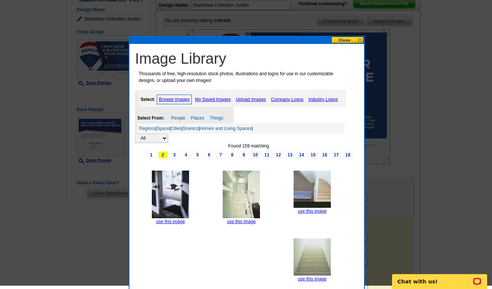
scroll to position [100, 0]
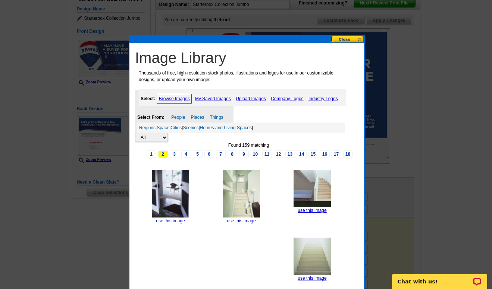
click at [174, 154] on link "3" at bounding box center [175, 154] width 10 height 7
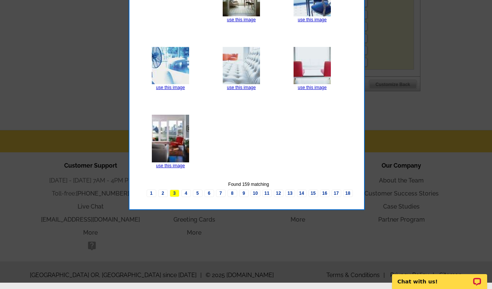
scroll to position [350, 0]
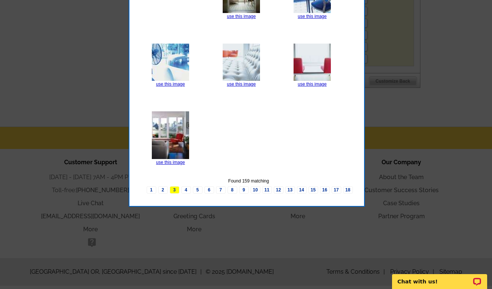
click at [187, 189] on link "4" at bounding box center [186, 190] width 10 height 7
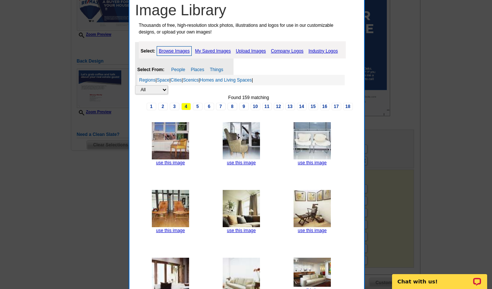
scroll to position [148, 0]
click at [198, 104] on link "5" at bounding box center [198, 106] width 10 height 7
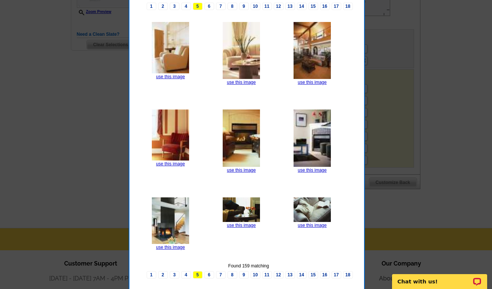
scroll to position [280, 0]
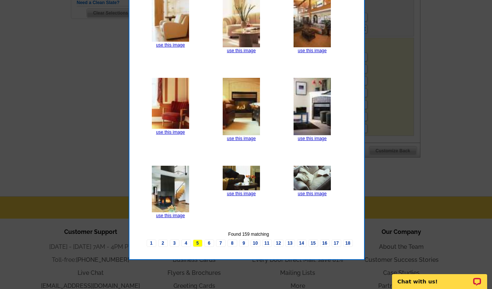
click at [209, 242] on link "6" at bounding box center [209, 243] width 10 height 7
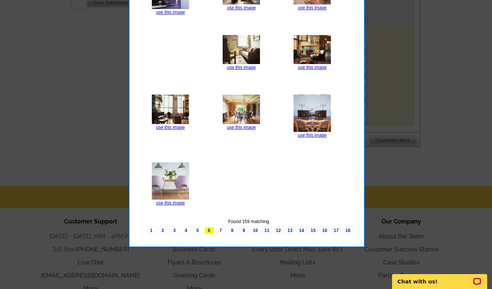
scroll to position [288, 0]
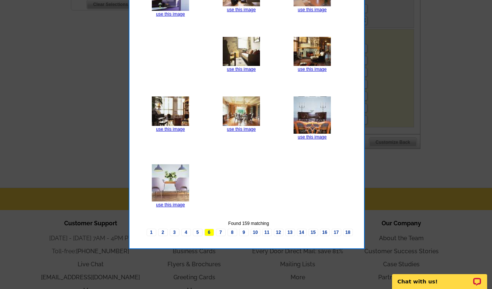
click at [220, 233] on link "7" at bounding box center [221, 232] width 10 height 7
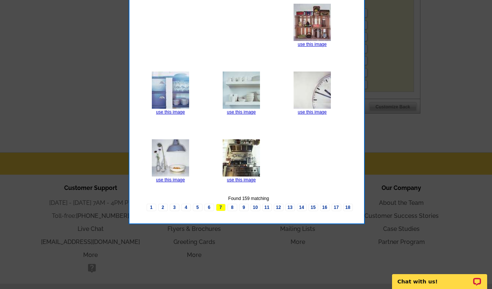
scroll to position [324, 0]
click at [232, 206] on link "8" at bounding box center [233, 207] width 10 height 7
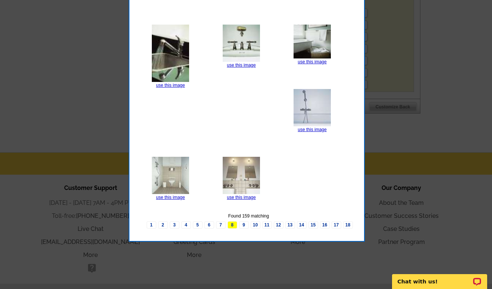
click at [245, 224] on link "9" at bounding box center [244, 225] width 10 height 7
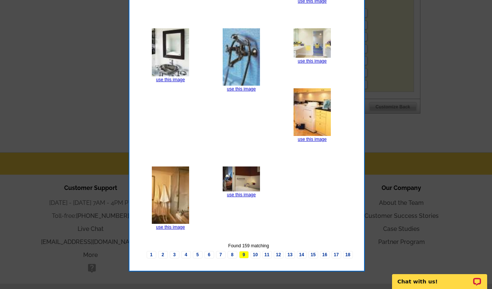
click at [256, 254] on link "10" at bounding box center [256, 254] width 10 height 7
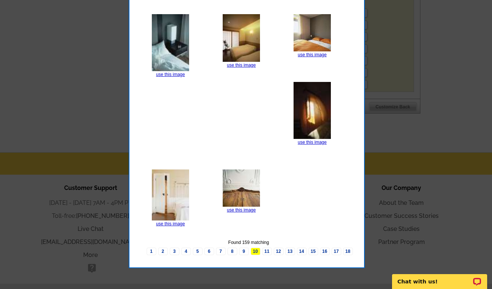
click at [268, 251] on link "11" at bounding box center [267, 251] width 10 height 7
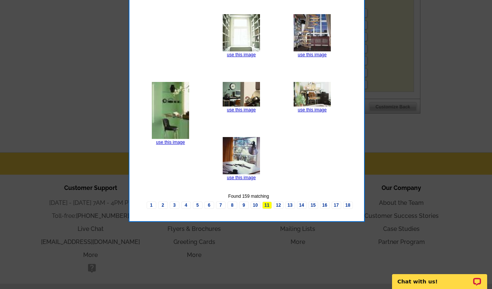
click at [279, 205] on link "12" at bounding box center [279, 205] width 10 height 7
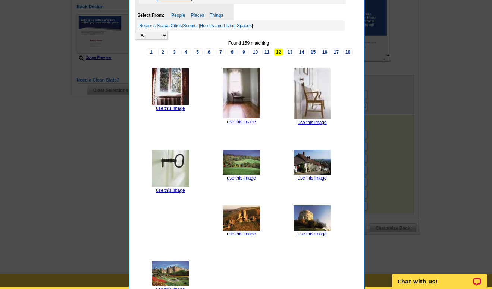
scroll to position [203, 0]
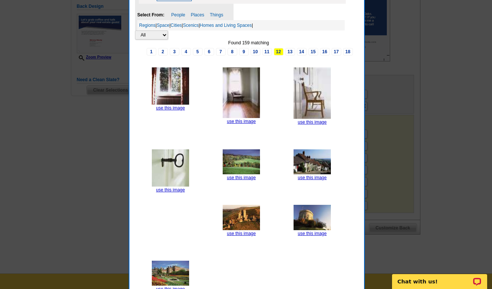
click at [292, 50] on link "13" at bounding box center [290, 51] width 10 height 7
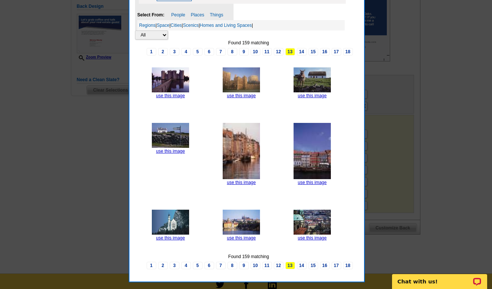
click at [302, 263] on link "14" at bounding box center [302, 265] width 10 height 7
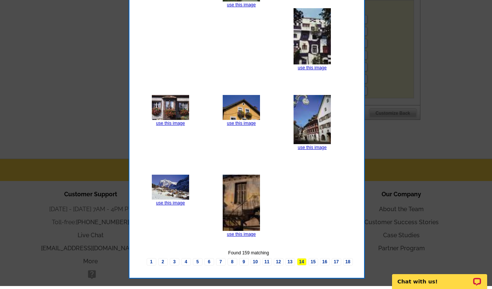
scroll to position [317, 0]
click at [313, 261] on link "15" at bounding box center [314, 262] width 10 height 7
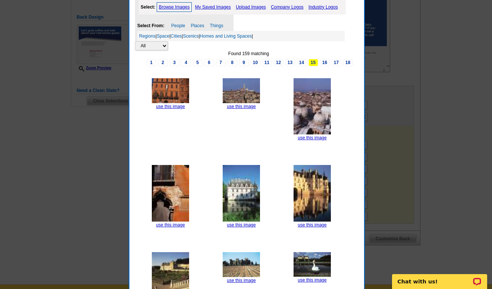
scroll to position [192, 0]
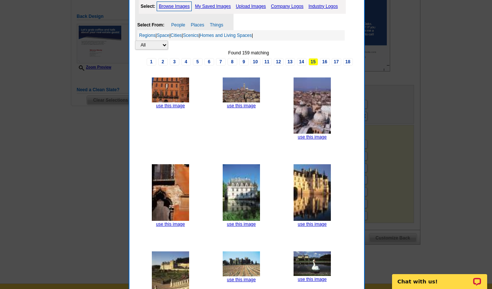
click at [325, 62] on link "16" at bounding box center [325, 61] width 10 height 7
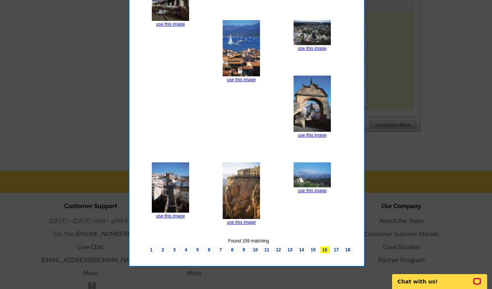
scroll to position [306, 0]
click at [336, 251] on link "17" at bounding box center [337, 250] width 10 height 7
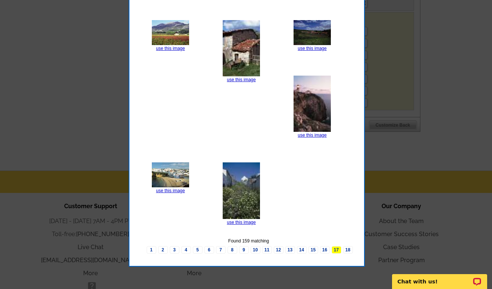
click at [349, 248] on link "18" at bounding box center [348, 250] width 10 height 7
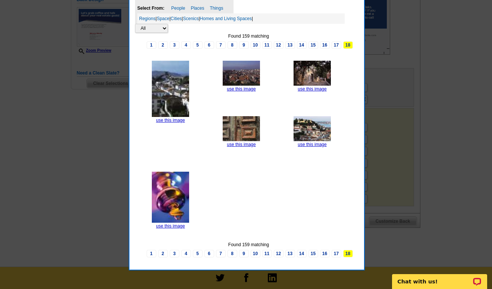
scroll to position [209, 0]
click at [167, 16] on link "Space" at bounding box center [163, 18] width 13 height 5
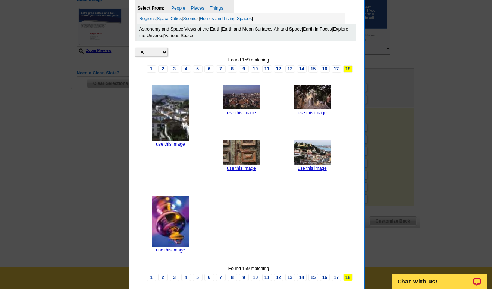
click at [167, 16] on link "Space" at bounding box center [163, 18] width 13 height 5
click at [151, 69] on link "1" at bounding box center [152, 68] width 10 height 7
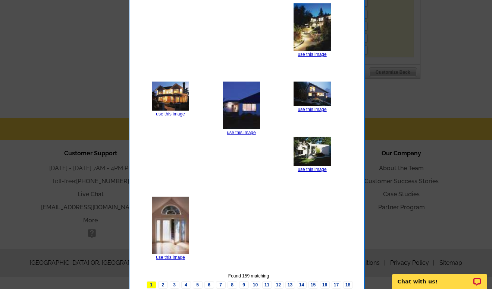
scroll to position [371, 0]
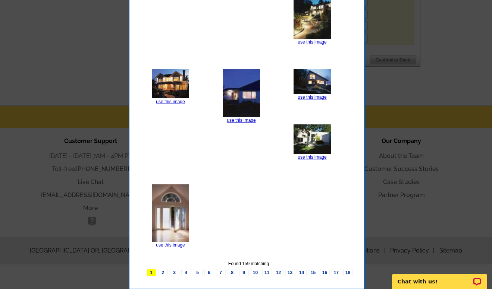
click at [162, 271] on link "2" at bounding box center [163, 272] width 10 height 7
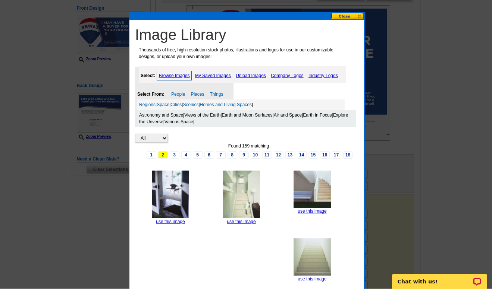
scroll to position [124, 0]
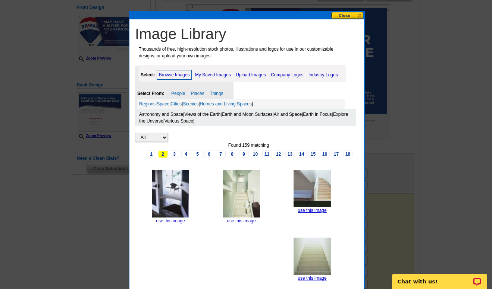
click at [198, 103] on link "Scenics" at bounding box center [191, 103] width 16 height 5
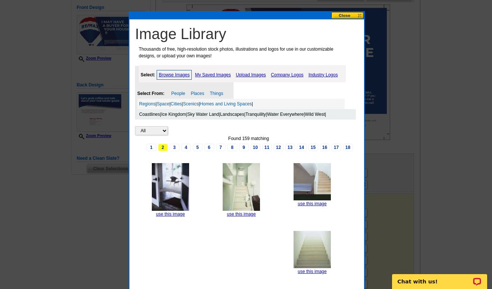
click at [179, 101] on link "Cities" at bounding box center [175, 103] width 11 height 5
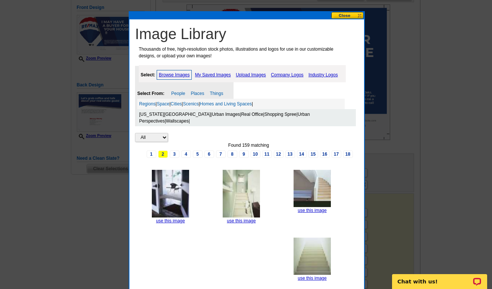
click at [219, 103] on link "Homes and Living Spaces" at bounding box center [226, 103] width 52 height 5
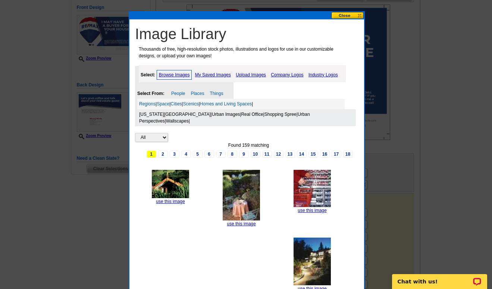
click at [217, 94] on link "Things" at bounding box center [216, 93] width 13 height 5
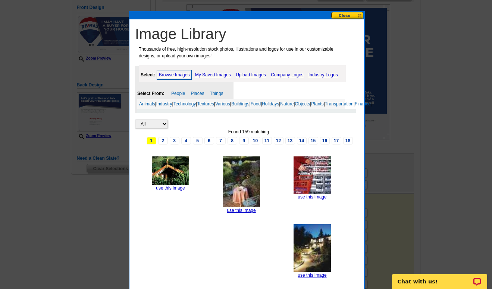
click at [248, 103] on link "Buildings" at bounding box center [240, 103] width 18 height 5
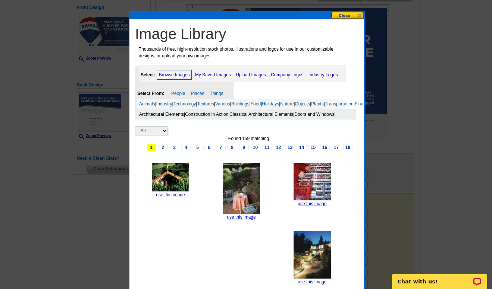
click at [248, 117] on link "Classical Architectural Elements" at bounding box center [261, 114] width 64 height 5
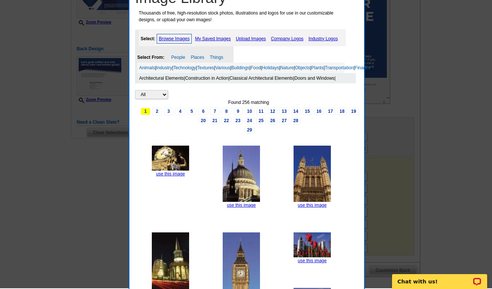
scroll to position [159, 0]
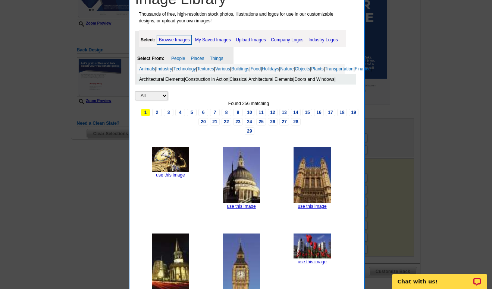
click at [328, 83] on div "Architectural Elements | Construction in Action | Classical Architectural Eleme…" at bounding box center [246, 79] width 219 height 10
click at [319, 82] on link "Doors and Windows" at bounding box center [314, 79] width 40 height 5
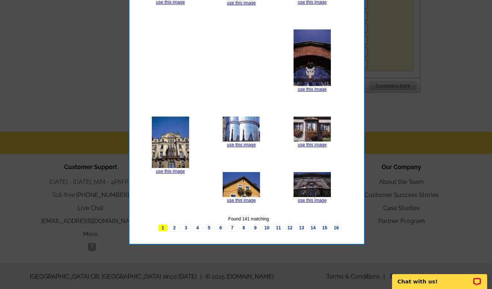
scroll to position [358, 0]
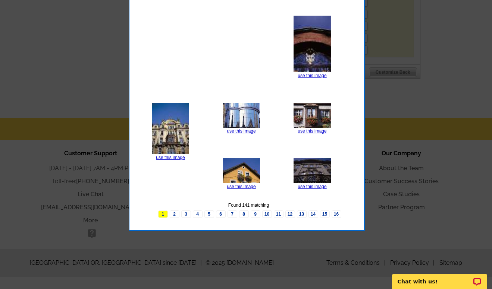
click at [175, 218] on link "2" at bounding box center [175, 214] width 10 height 7
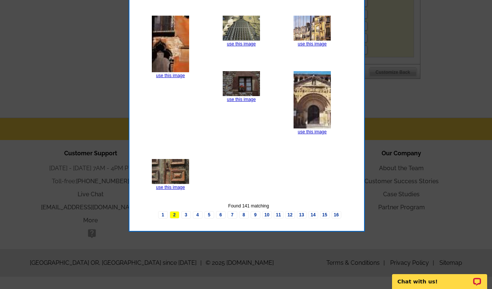
click at [186, 219] on link "3" at bounding box center [186, 215] width 10 height 7
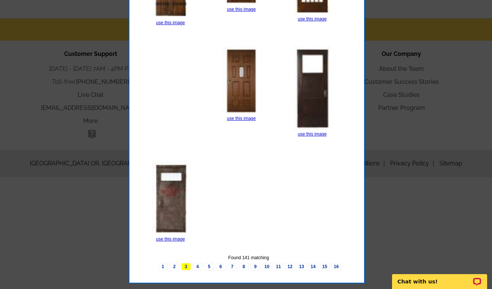
scroll to position [458, 0]
click at [198, 271] on link "4" at bounding box center [198, 266] width 10 height 7
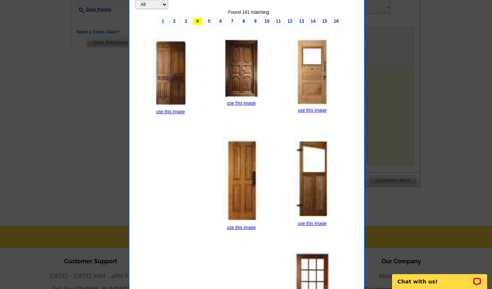
scroll to position [252, 0]
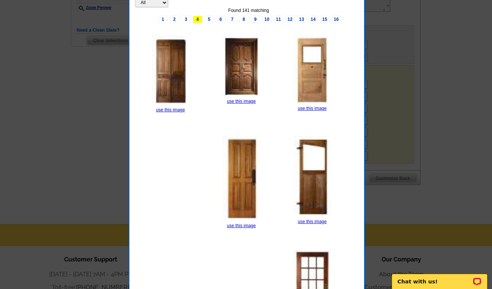
click at [209, 23] on link "5" at bounding box center [209, 19] width 10 height 7
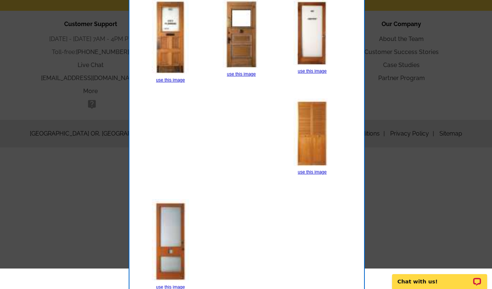
scroll to position [537, 0]
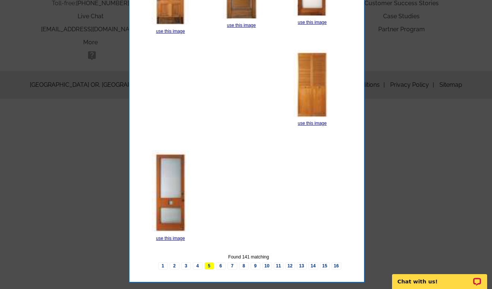
click at [222, 270] on link "6" at bounding box center [221, 266] width 10 height 7
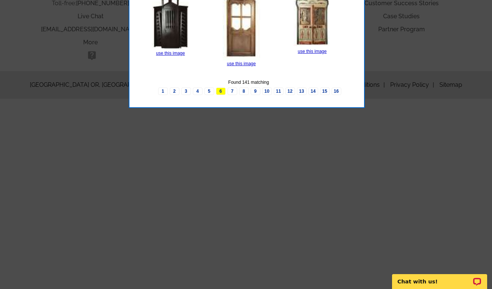
click at [186, 95] on link "3" at bounding box center [186, 91] width 10 height 7
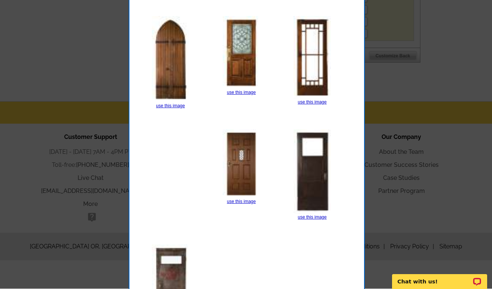
scroll to position [374, 0]
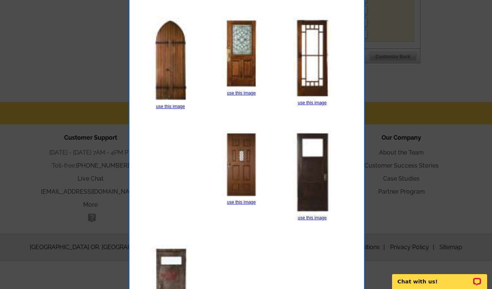
click at [240, 205] on link "use this image" at bounding box center [241, 202] width 29 height 5
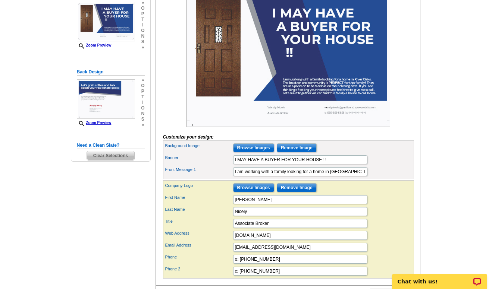
scroll to position [137, 0]
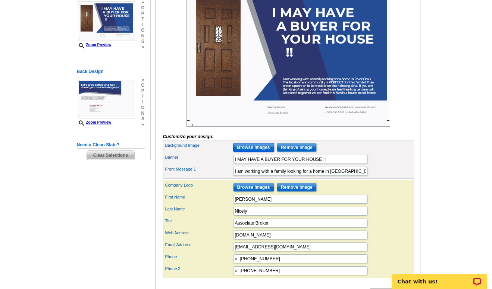
click at [259, 152] on input "Browse Images" at bounding box center [253, 147] width 41 height 9
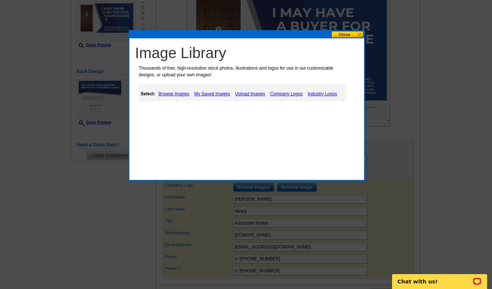
click at [247, 91] on link "Upload Images" at bounding box center [250, 94] width 34 height 9
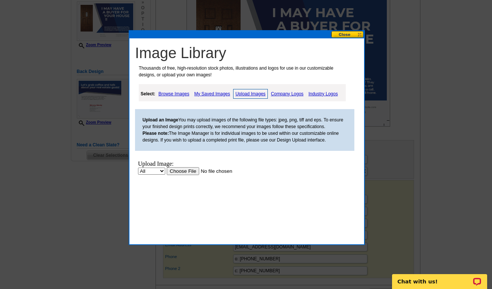
scroll to position [0, 0]
click at [182, 171] on input "file" at bounding box center [214, 171] width 94 height 8
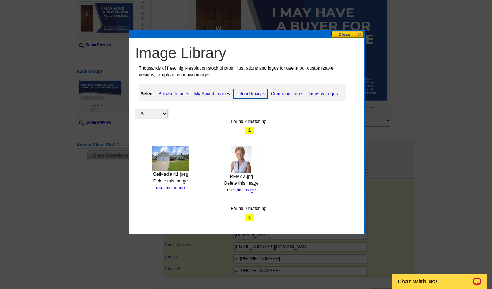
click at [177, 186] on link "use this image" at bounding box center [170, 187] width 29 height 5
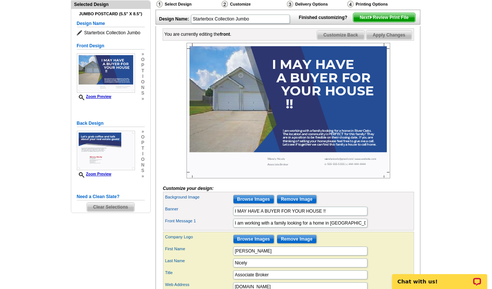
scroll to position [89, 0]
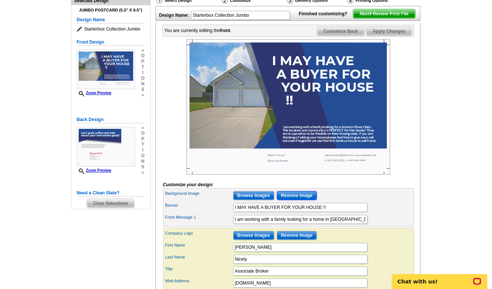
click at [300, 200] on input "Remove Image" at bounding box center [297, 195] width 40 height 9
click at [296, 200] on input "Remove Image" at bounding box center [297, 195] width 40 height 9
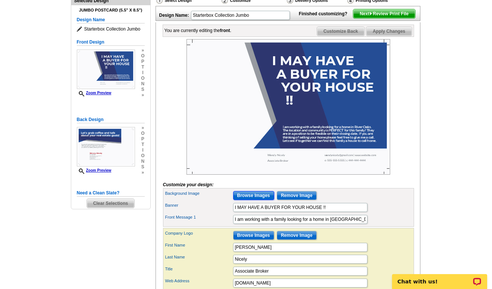
click at [253, 200] on input "Browse Images" at bounding box center [253, 195] width 41 height 9
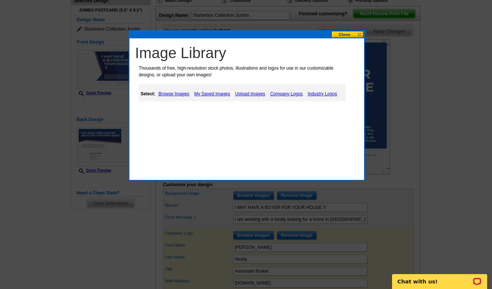
click at [173, 93] on link "Browse Images" at bounding box center [174, 94] width 35 height 9
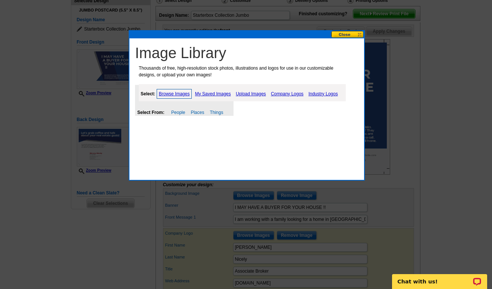
click at [245, 92] on link "Upload Images" at bounding box center [251, 94] width 34 height 9
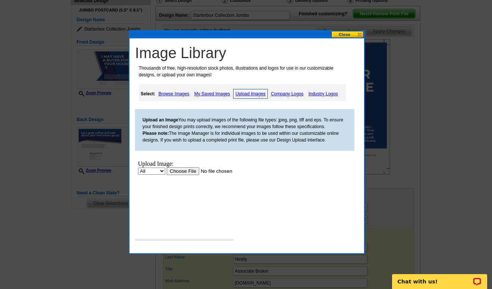
scroll to position [0, 0]
click at [185, 170] on input "file" at bounding box center [214, 171] width 94 height 8
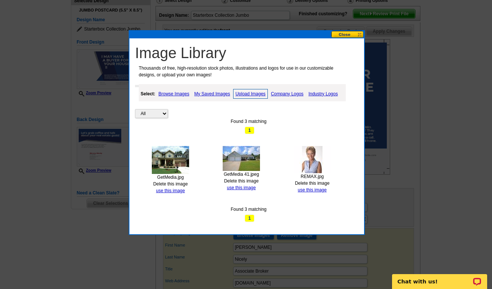
click at [171, 190] on link "use this image" at bounding box center [170, 190] width 29 height 5
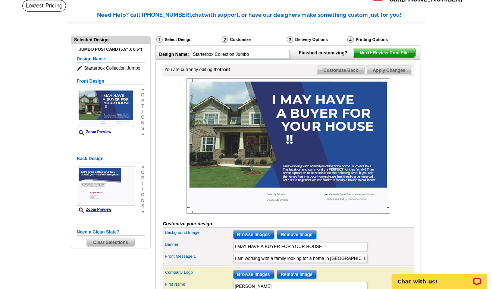
scroll to position [48, 0]
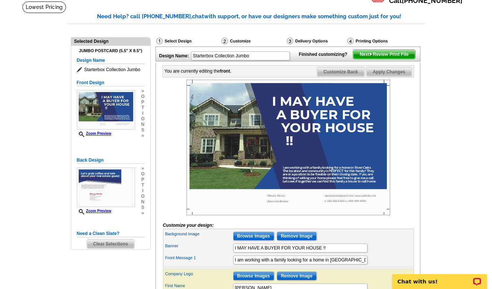
click at [400, 76] on span "Apply Changes" at bounding box center [388, 72] width 45 height 9
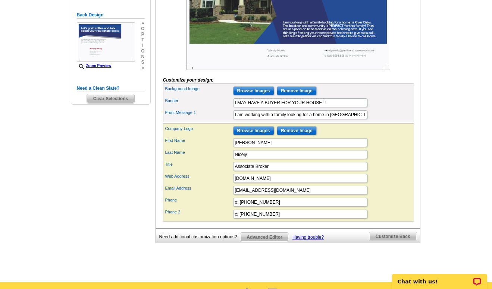
scroll to position [198, 0]
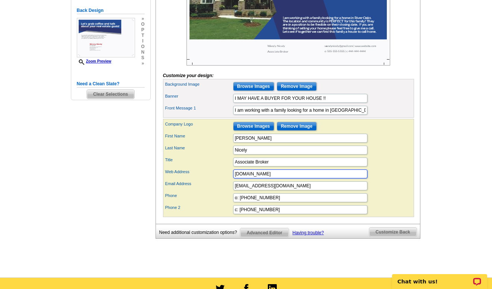
click at [280, 179] on input "www.website.com" at bounding box center [300, 174] width 134 height 9
type input "www.wendynicely.com"
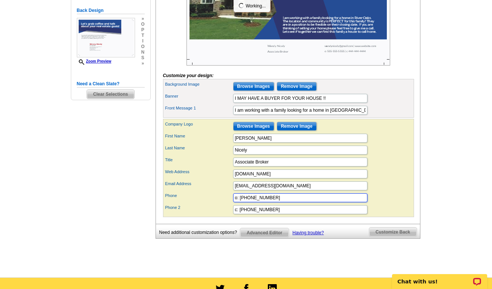
click at [272, 203] on input "o: 555-555-5555" at bounding box center [300, 198] width 134 height 9
type input "o"
click at [240, 203] on input "4046641444" at bounding box center [300, 198] width 134 height 9
click at [251, 203] on input "404-6641444" at bounding box center [300, 198] width 134 height 9
type input "404-664-1444"
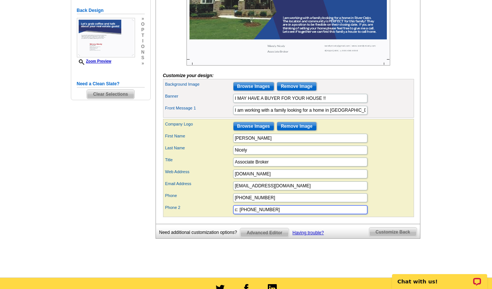
click at [274, 215] on input "c: 444-444-4444" at bounding box center [300, 210] width 134 height 9
type input "c"
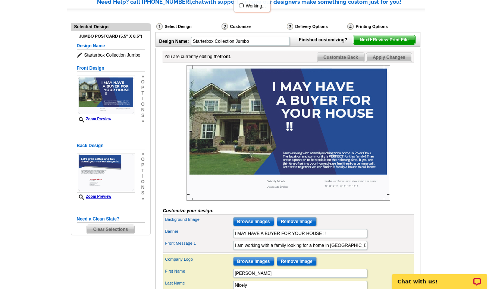
scroll to position [64, 0]
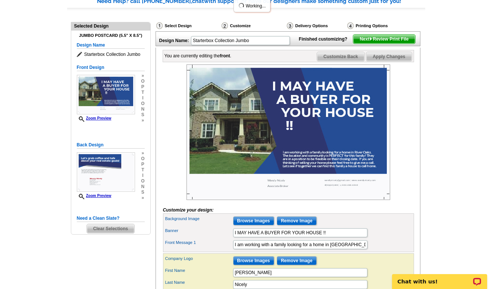
click at [398, 61] on span "Apply Changes" at bounding box center [388, 56] width 45 height 9
click at [336, 238] on input "I MAY HAVE A BUYER FOR YOUR HOUSE !!" at bounding box center [300, 233] width 134 height 9
type input "I MAY HAVE A BUYER FOR YOUR HOUSE"
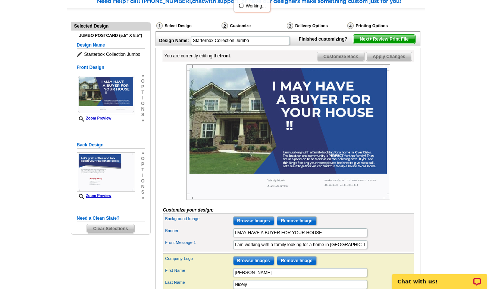
click at [392, 61] on span "Apply Changes" at bounding box center [388, 56] width 45 height 9
click at [393, 61] on span "Apply Changes" at bounding box center [388, 56] width 45 height 9
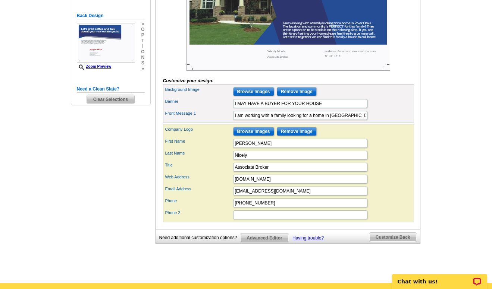
scroll to position [208, 0]
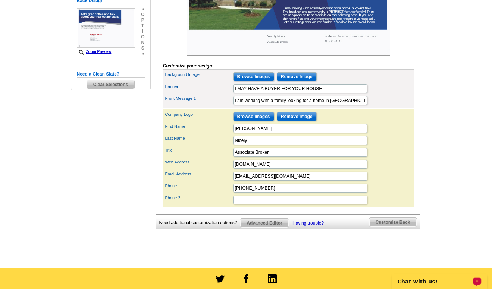
click at [392, 227] on span "Customize Back" at bounding box center [392, 222] width 47 height 9
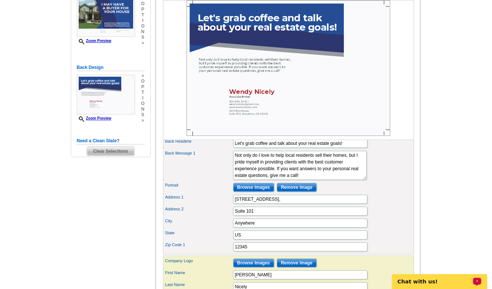
scroll to position [142, 0]
drag, startPoint x: 492, startPoint y: 70, endPoint x: 445, endPoint y: 24, distance: 65.2
click at [445, 24] on main "Need Help? call 800-260-5887, chat with support, or have our designers make som…" at bounding box center [246, 161] width 492 height 507
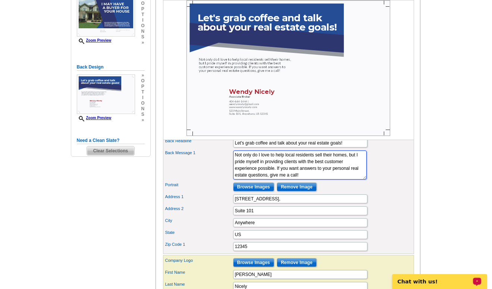
scroll to position [7, 0]
click at [346, 148] on input "Let's grab coffee and talk about your real estate goals!" at bounding box center [300, 143] width 134 height 9
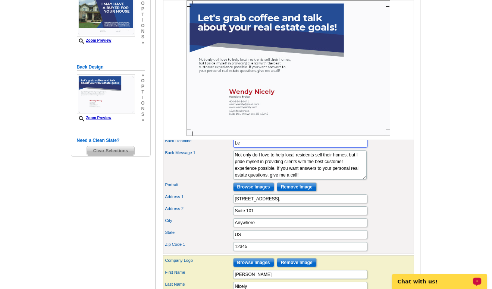
type input "L"
type input "Specializing In Helping Families Reach Their Goals in North Atlanta"
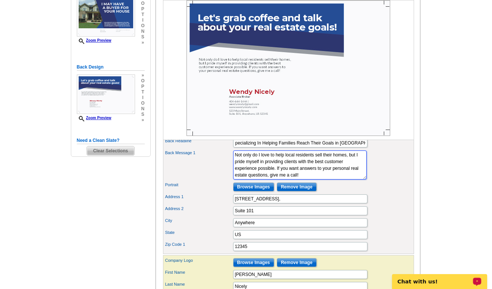
scroll to position [0, 0]
drag, startPoint x: 236, startPoint y: 167, endPoint x: 328, endPoint y: 189, distance: 94.6
click at [328, 180] on textarea "Not only do I love to help local residents sell their homes, but I pride myself…" at bounding box center [300, 165] width 134 height 29
type textarea "Not only do I love to help local residents sell their"
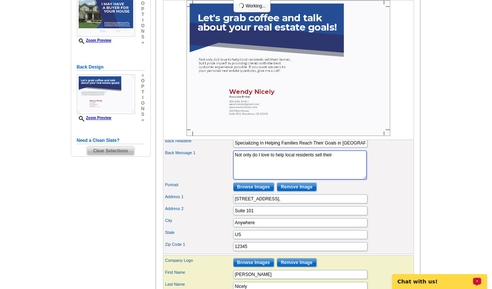
drag, startPoint x: 335, startPoint y: 166, endPoint x: 221, endPoint y: 174, distance: 114.0
click at [221, 174] on div "Back Message 1 Not only do I love to help local residents sell their homes, but…" at bounding box center [289, 165] width 248 height 32
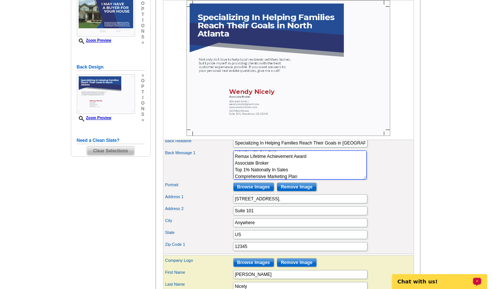
scroll to position [19, 0]
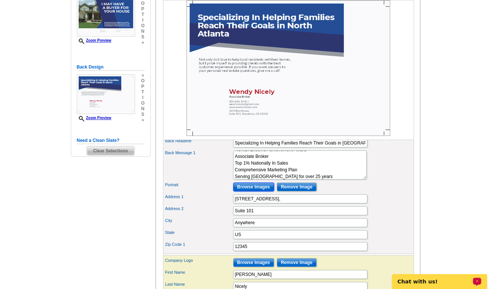
click at [245, 192] on input "Browse Images" at bounding box center [253, 187] width 41 height 9
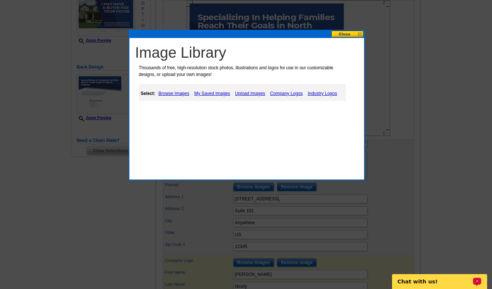
click at [211, 91] on link "My Saved Images" at bounding box center [212, 93] width 40 height 9
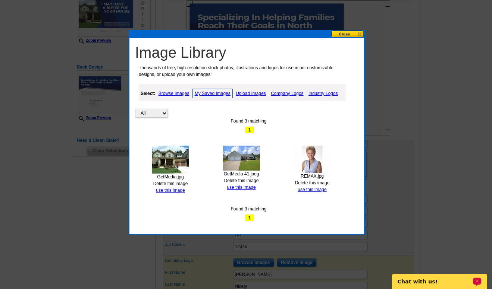
click at [311, 189] on link "use this image" at bounding box center [312, 189] width 29 height 5
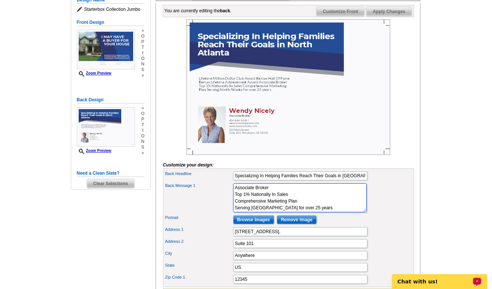
scroll to position [0, 0]
click at [303, 201] on textarea "Not only do I love to help local residents sell their homes, but I pride myself…" at bounding box center [300, 198] width 134 height 29
click at [276, 208] on textarea "Not only do I love to help local residents sell their homes, but I pride myself…" at bounding box center [300, 198] width 134 height 29
click at [307, 213] on textarea "Not only do I love to help local residents sell their homes, but I pride myself…" at bounding box center [300, 198] width 134 height 29
click at [269, 213] on textarea "Not only do I love to help local residents sell their homes, but I pride myself…" at bounding box center [300, 198] width 134 height 29
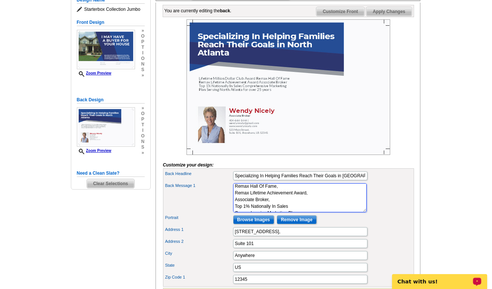
scroll to position [15, 0]
click at [289, 213] on textarea "Not only do I love to help local residents sell their homes, but I pride myself…" at bounding box center [300, 198] width 134 height 29
click at [298, 213] on textarea "Not only do I love to help local residents sell their homes, but I pride myself…" at bounding box center [300, 198] width 134 height 29
type textarea "Lifetime Million Dollar Club Award, Remax Hall Of Fame, Remax Lifetime Achievem…"
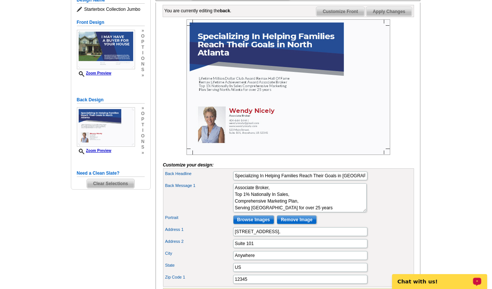
click at [361, 214] on div "Back Message 1 Not only do I love to help local residents sell their homes, but…" at bounding box center [289, 198] width 248 height 32
click at [400, 16] on span "Apply Changes" at bounding box center [388, 11] width 45 height 9
click at [275, 237] on input "123 Main Street," at bounding box center [300, 232] width 134 height 9
type input "12315 Crabapple Road"
click at [262, 248] on input "Suite 101" at bounding box center [300, 243] width 134 height 9
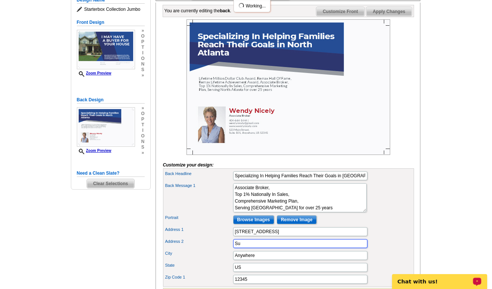
type input "S"
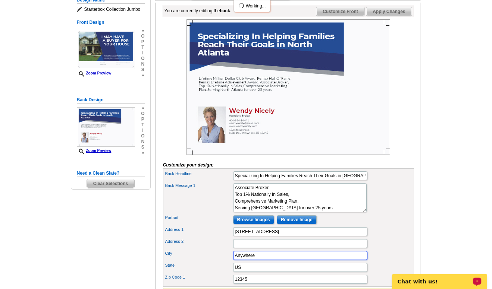
click at [256, 260] on input "Anywhere" at bounding box center [300, 255] width 134 height 9
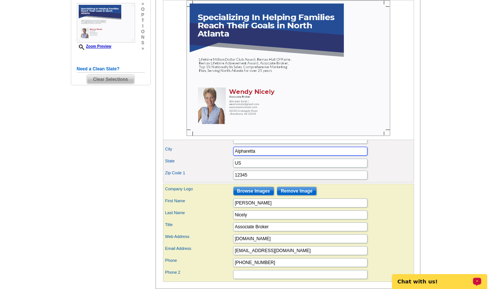
scroll to position [213, 0]
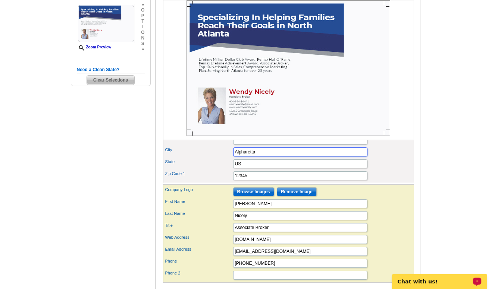
type input "Alpharetta"
click at [246, 169] on input "US" at bounding box center [300, 164] width 134 height 9
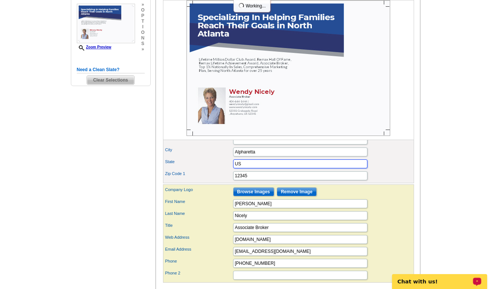
type input "U"
type input "Ga"
click at [250, 181] on input "12345" at bounding box center [300, 176] width 134 height 9
type input "1"
type input "30004"
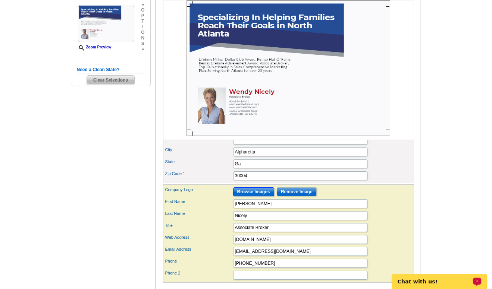
click at [254, 197] on input "Browse Images" at bounding box center [253, 192] width 41 height 9
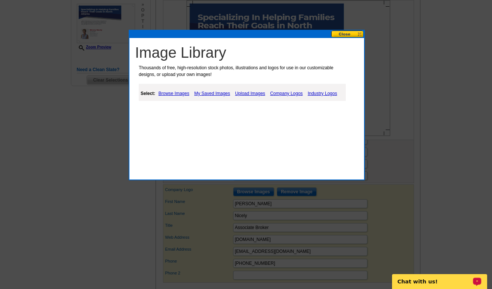
click at [243, 94] on link "Upload Images" at bounding box center [250, 93] width 34 height 9
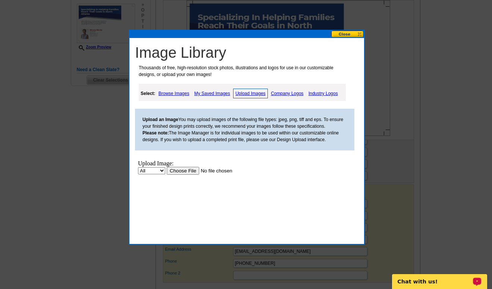
scroll to position [0, 0]
click at [186, 171] on input "file" at bounding box center [214, 171] width 94 height 8
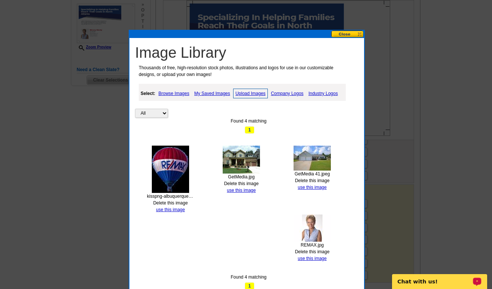
click at [174, 208] on link "use this image" at bounding box center [170, 209] width 29 height 5
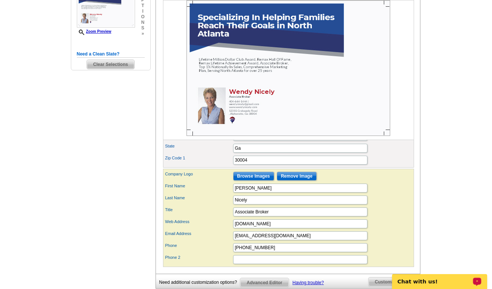
scroll to position [235, 0]
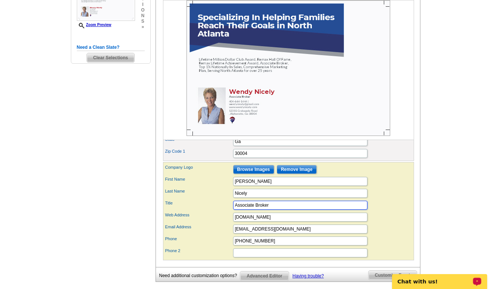
click at [290, 210] on input "Associate Broker" at bounding box center [300, 205] width 134 height 9
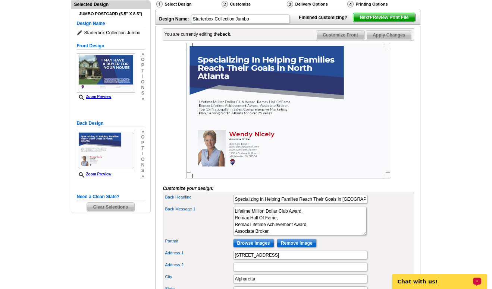
scroll to position [85, 0]
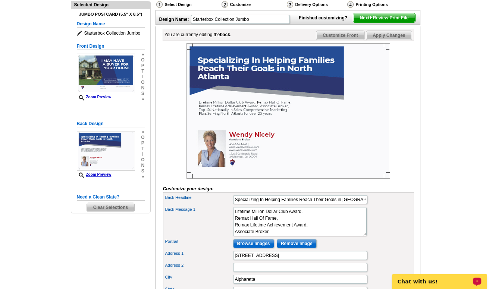
type input "Associate Broker Remax Town and Country"
click at [400, 40] on span "Apply Changes" at bounding box center [388, 35] width 45 height 9
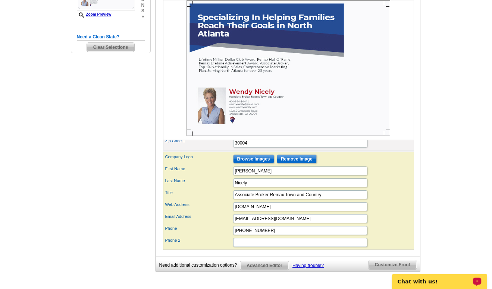
scroll to position [258, 0]
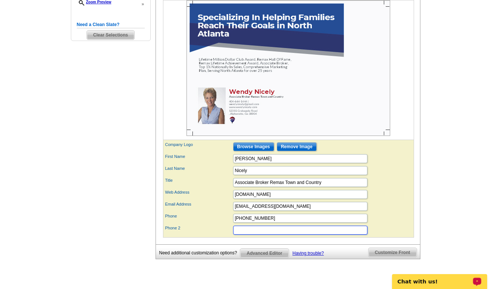
click at [290, 235] on input "Phone 2" at bounding box center [300, 230] width 134 height 9
type input "770-928-4966"
click at [437, 165] on main "Need Help? call 800-260-5887, chat with support, or have our designers make som…" at bounding box center [246, 45] width 492 height 507
drag, startPoint x: 437, startPoint y: 165, endPoint x: 472, endPoint y: 138, distance: 44.5
click at [472, 138] on main "Need Help? call 800-260-5887, chat with support, or have our designers make som…" at bounding box center [246, 45] width 492 height 507
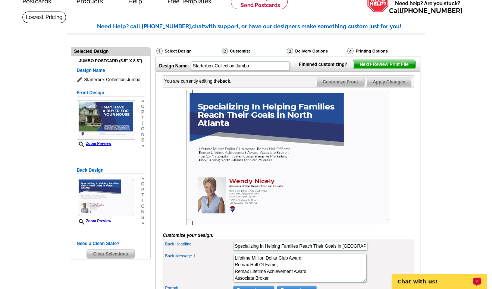
scroll to position [4, 0]
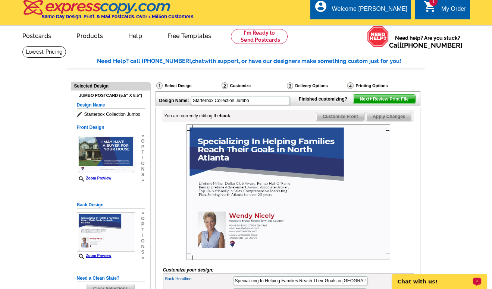
click at [394, 121] on span "Apply Changes" at bounding box center [388, 116] width 45 height 9
click at [391, 104] on span "Next Review Print File" at bounding box center [384, 99] width 62 height 9
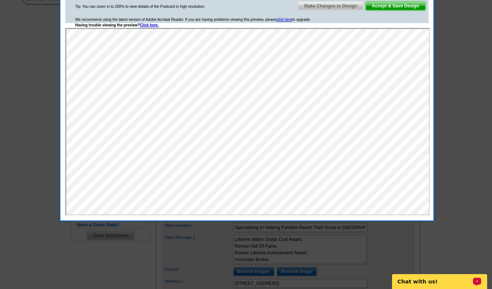
scroll to position [57, 0]
click at [340, 6] on span "Make Changes to Design" at bounding box center [331, 6] width 66 height 9
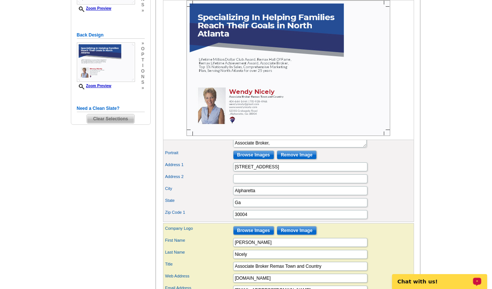
scroll to position [176, 0]
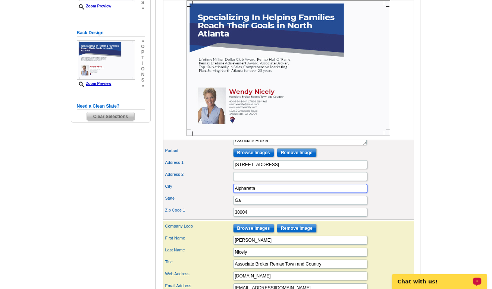
click at [234, 193] on input "Alpharetta" at bounding box center [300, 188] width 134 height 9
click at [239, 193] on input "Alpharetta" at bounding box center [300, 188] width 134 height 9
type input "Alpharetta"
click at [347, 193] on input "Alpharetta" at bounding box center [300, 188] width 134 height 9
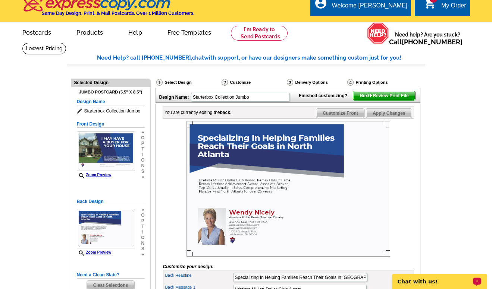
scroll to position [0, 0]
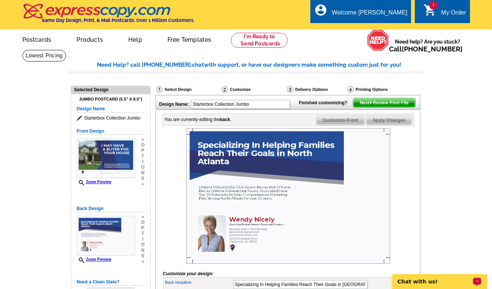
click at [381, 125] on span "Apply Changes" at bounding box center [388, 120] width 45 height 9
click at [66, 50] on link at bounding box center [44, 56] width 44 height 12
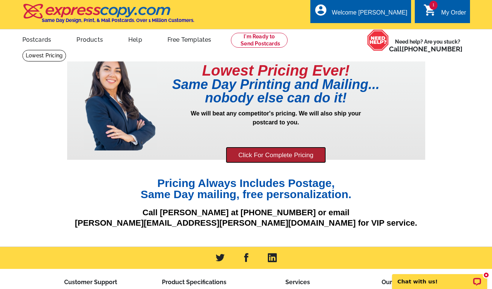
click at [293, 156] on link "Click For Complete Pricing" at bounding box center [276, 155] width 100 height 17
